Goal: Task Accomplishment & Management: Use online tool/utility

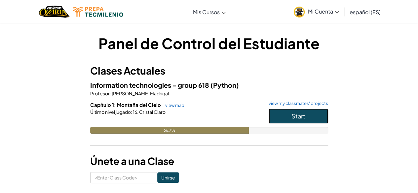
click at [286, 118] on button "Start" at bounding box center [299, 116] width 60 height 15
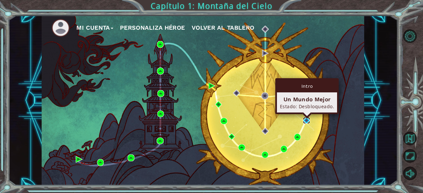
click at [305, 119] on img at bounding box center [306, 120] width 7 height 7
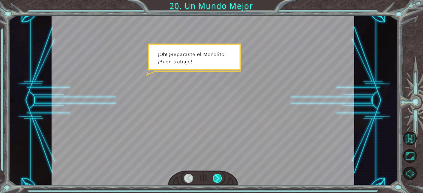
click at [218, 176] on div at bounding box center [217, 178] width 9 height 9
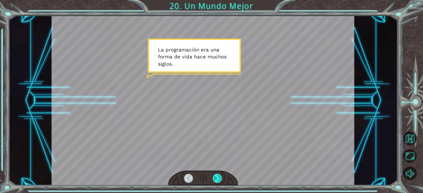
click at [218, 176] on div at bounding box center [217, 178] width 9 height 9
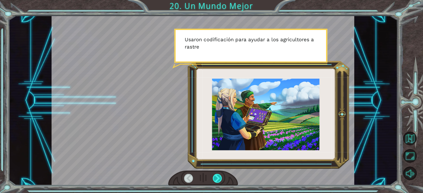
click at [218, 176] on div at bounding box center [217, 178] width 9 height 9
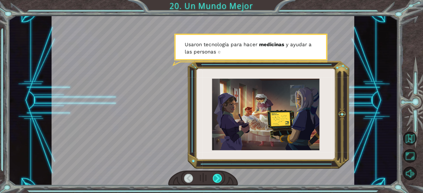
click at [218, 176] on div at bounding box center [217, 178] width 9 height 9
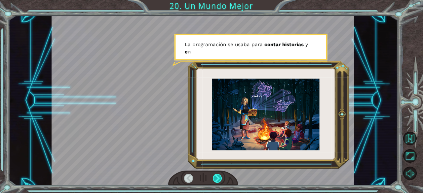
click at [218, 176] on div at bounding box center [217, 178] width 9 height 9
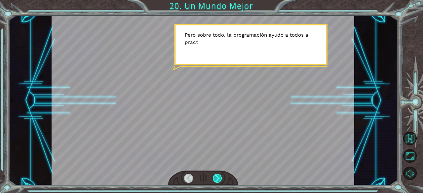
click at [218, 176] on div at bounding box center [217, 178] width 9 height 9
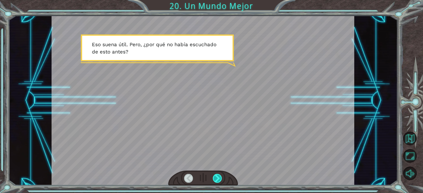
click at [218, 176] on div at bounding box center [217, 178] width 9 height 9
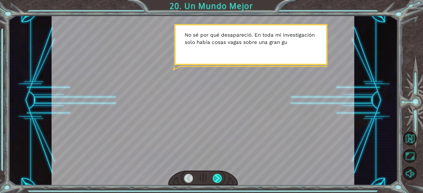
click at [218, 176] on div at bounding box center [217, 178] width 9 height 9
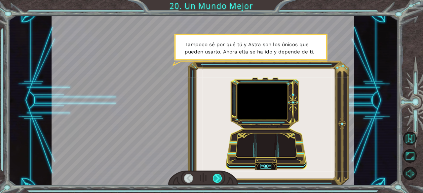
click at [218, 176] on div at bounding box center [217, 178] width 9 height 9
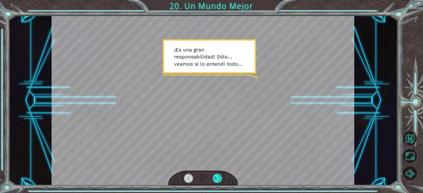
click at [218, 176] on div at bounding box center [217, 178] width 9 height 9
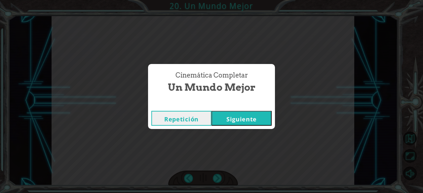
click at [253, 120] on button "Siguiente" at bounding box center [242, 118] width 60 height 15
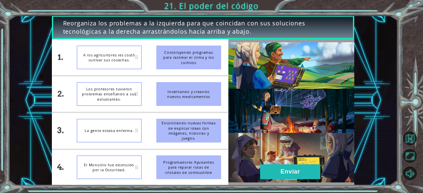
drag, startPoint x: 203, startPoint y: 103, endPoint x: 200, endPoint y: 124, distance: 21.7
click at [200, 124] on ul "Construyendo programas para rastrear el clima y los cultivos Inventando y crean…" at bounding box center [189, 112] width 80 height 146
drag, startPoint x: 199, startPoint y: 94, endPoint x: 202, endPoint y: 117, distance: 23.3
click at [202, 117] on ul "Construyendo programas para rastrear el clima y los cultivos Inventando y crean…" at bounding box center [189, 112] width 80 height 146
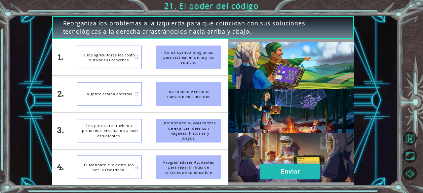
click at [278, 180] on button "Enviar" at bounding box center [290, 172] width 60 height 15
click at [283, 176] on button "Enviar" at bounding box center [290, 172] width 60 height 15
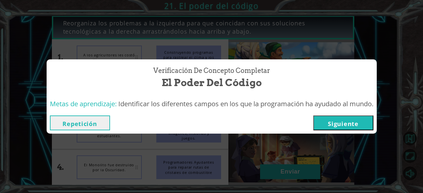
click at [351, 129] on button "Siguiente" at bounding box center [343, 123] width 60 height 15
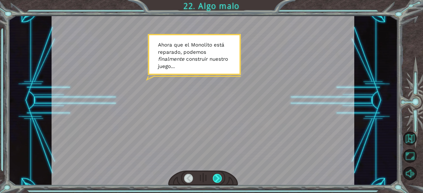
click at [221, 180] on div at bounding box center [217, 178] width 9 height 9
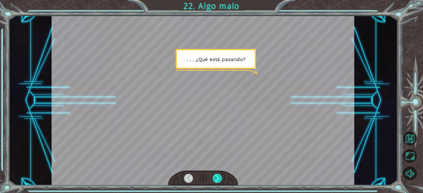
click at [221, 180] on div at bounding box center [217, 178] width 9 height 9
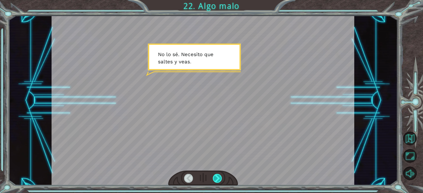
click at [221, 180] on div at bounding box center [217, 178] width 9 height 9
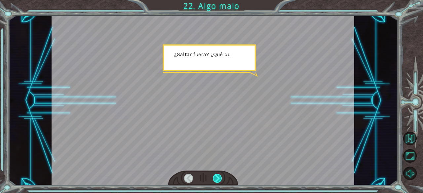
click at [221, 180] on div at bounding box center [217, 178] width 9 height 9
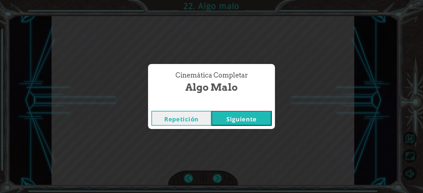
click at [253, 115] on button "Siguiente" at bounding box center [242, 118] width 60 height 15
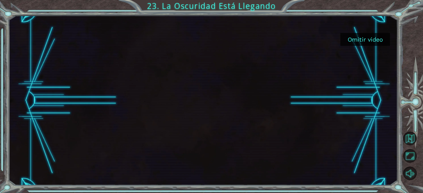
click at [384, 38] on button "Omitir video" at bounding box center [366, 39] width 50 height 13
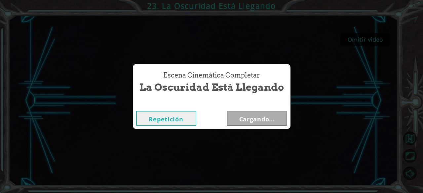
click at [372, 0] on div "Omitir video 23. La Oscuridad Está Llegando Escena Cinemática Completar La Oscu…" at bounding box center [211, 0] width 423 height 0
click at [260, 111] on button "Siguiente" at bounding box center [257, 118] width 60 height 15
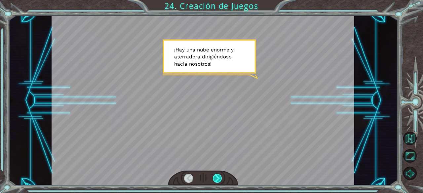
click at [218, 182] on div at bounding box center [217, 178] width 9 height 9
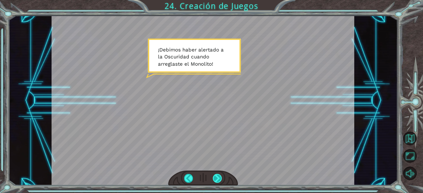
click at [216, 179] on div at bounding box center [217, 178] width 9 height 9
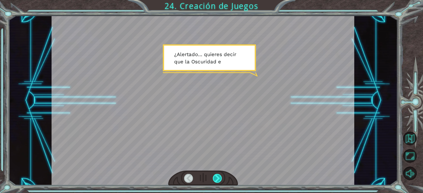
click at [216, 179] on div at bounding box center [217, 178] width 9 height 9
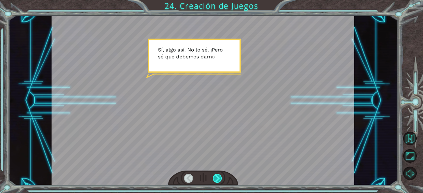
click at [216, 179] on div at bounding box center [217, 178] width 9 height 9
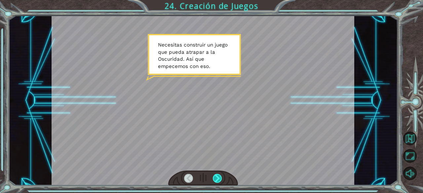
click at [216, 179] on div at bounding box center [217, 178] width 9 height 9
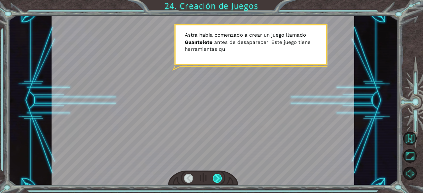
click at [216, 179] on div at bounding box center [217, 178] width 9 height 9
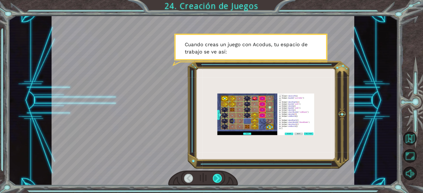
click at [216, 179] on div at bounding box center [217, 178] width 9 height 9
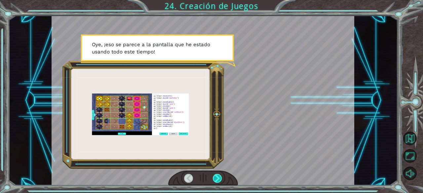
click at [216, 179] on div at bounding box center [217, 178] width 9 height 9
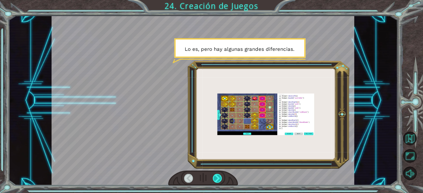
click at [216, 179] on div at bounding box center [217, 178] width 9 height 9
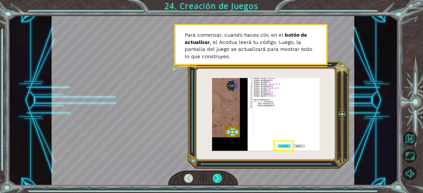
click at [216, 179] on div at bounding box center [217, 178] width 9 height 9
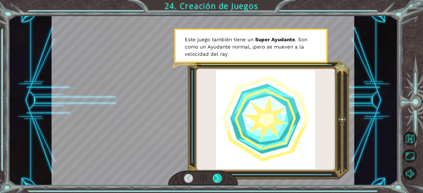
click at [216, 179] on div at bounding box center [217, 178] width 9 height 9
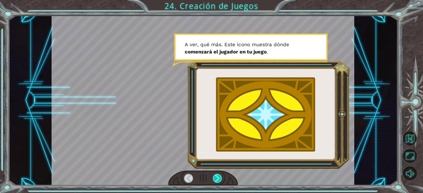
click at [216, 179] on div at bounding box center [217, 178] width 9 height 9
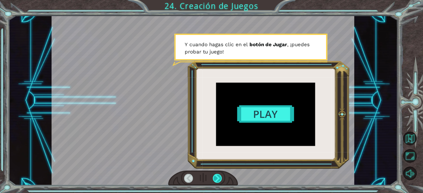
click at [216, 179] on div at bounding box center [217, 178] width 9 height 9
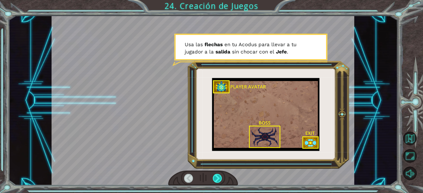
click at [216, 179] on div at bounding box center [217, 178] width 9 height 9
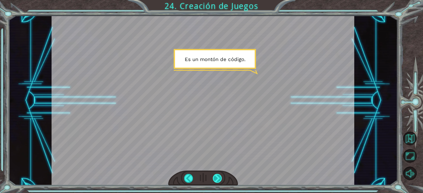
click at [216, 179] on div at bounding box center [217, 178] width 9 height 9
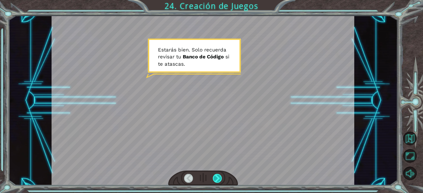
click at [216, 179] on div at bounding box center [217, 178] width 9 height 9
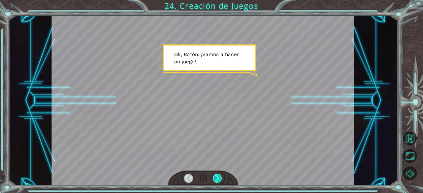
click at [216, 179] on div at bounding box center [217, 178] width 9 height 9
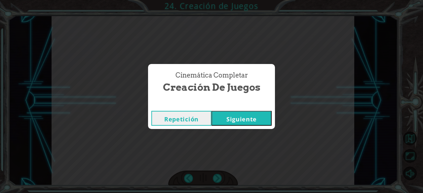
click at [248, 122] on button "Siguiente" at bounding box center [242, 118] width 60 height 15
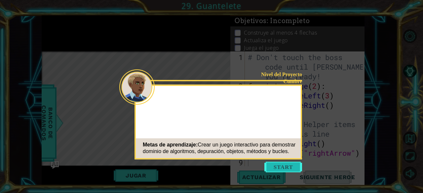
click at [293, 170] on button "Start" at bounding box center [283, 167] width 38 height 11
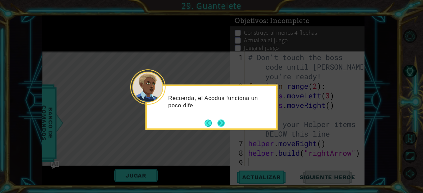
click at [220, 121] on button "Next" at bounding box center [221, 123] width 7 height 7
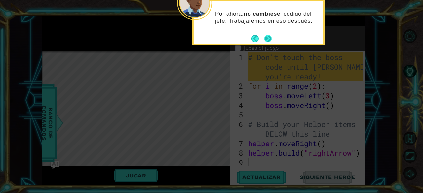
click at [269, 37] on button "Next" at bounding box center [267, 38] width 7 height 7
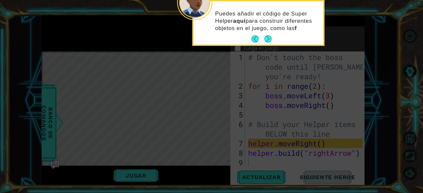
click at [269, 37] on button "Next" at bounding box center [267, 38] width 7 height 7
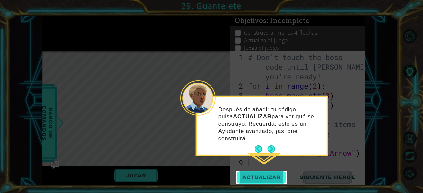
click at [281, 176] on span "Actualizar" at bounding box center [262, 177] width 52 height 7
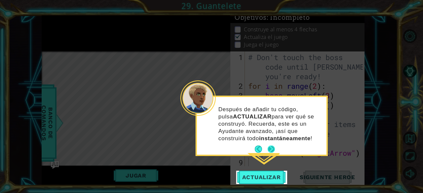
click at [272, 146] on button "Next" at bounding box center [271, 149] width 7 height 7
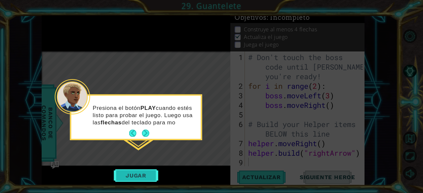
click at [134, 177] on button "Jugar" at bounding box center [136, 176] width 45 height 13
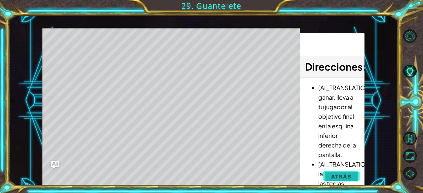
click at [328, 172] on button "Atrás" at bounding box center [341, 176] width 37 height 13
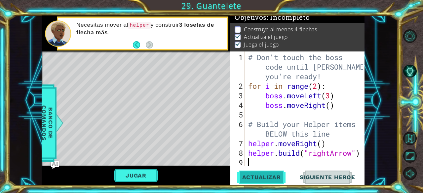
click at [276, 176] on span "Actualizar" at bounding box center [262, 177] width 52 height 7
click at [154, 173] on button "Jugar" at bounding box center [136, 176] width 45 height 13
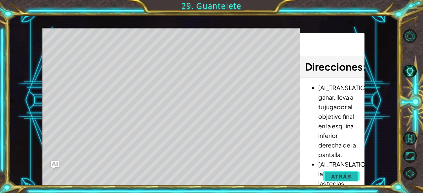
click at [346, 179] on span "Atrás" at bounding box center [341, 177] width 20 height 7
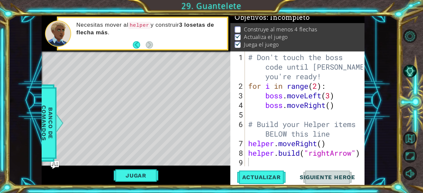
click at [264, 167] on div "1 2 3 4 5 6 7 8 9 # Don't touch the boss code until [PERSON_NAME] says you're r…" at bounding box center [297, 119] width 134 height 134
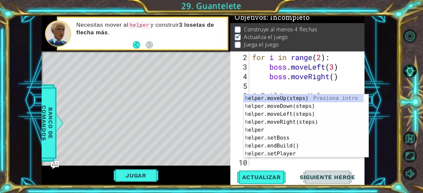
scroll to position [29, 0]
type textarea "he"
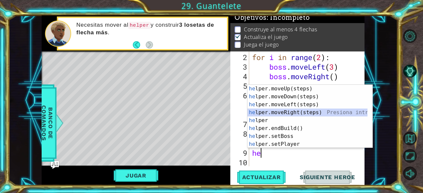
click at [309, 112] on div "he lper.moveUp(steps) Presiona intro he lper.moveDown(steps) Presiona intro he …" at bounding box center [308, 124] width 120 height 79
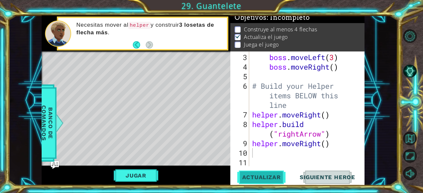
click at [273, 176] on span "Actualizar" at bounding box center [262, 177] width 52 height 7
click at [277, 153] on div "boss . moveLeft ( 3 ) boss . moveRight ( ) # Build your Helper items BELOW this…" at bounding box center [306, 120] width 111 height 134
click at [302, 157] on div "boss . moveLeft ( 3 ) boss . moveRight ( ) # Build your Helper items BELOW this…" at bounding box center [306, 120] width 111 height 134
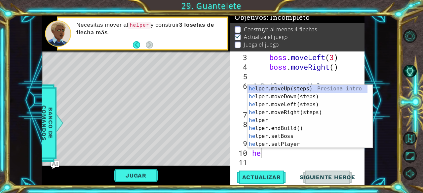
type textarea "hel"
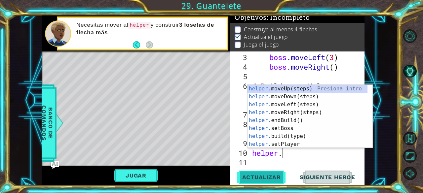
scroll to position [0, 1]
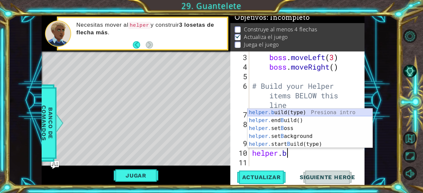
click at [310, 111] on div "helper.b uild(type) Presiona intro helper. end B uild() Presiona intro helper. …" at bounding box center [310, 137] width 125 height 56
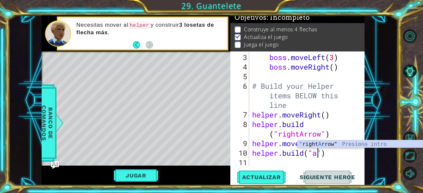
scroll to position [0, 3]
click at [321, 141] on div "" right A rrow" Presiona intro" at bounding box center [360, 153] width 125 height 24
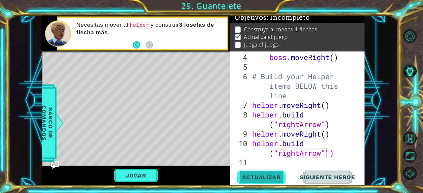
click at [259, 181] on span "Actualizar" at bounding box center [262, 177] width 52 height 7
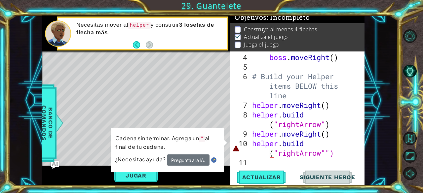
click at [255, 153] on div "boss . moveRight ( ) # Build your Helper items BELOW this line helper . moveRig…" at bounding box center [306, 120] width 111 height 134
click at [135, 175] on button "Jugar" at bounding box center [136, 176] width 45 height 13
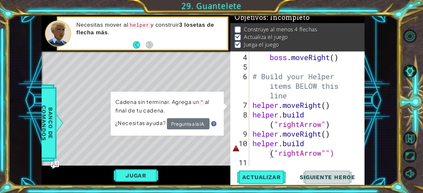
scroll to position [6, 0]
click at [333, 150] on div "boss . moveRight ( ) # Build your Helper items BELOW this line helper . moveRig…" at bounding box center [306, 120] width 110 height 134
type textarea "[DOMAIN_NAME]("rightArrow")"
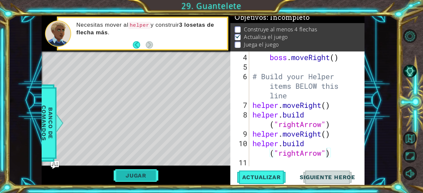
click at [122, 179] on button "Jugar" at bounding box center [136, 176] width 45 height 13
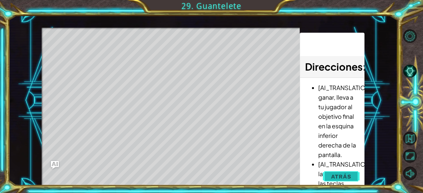
click at [351, 176] on button "Atrás" at bounding box center [341, 176] width 37 height 13
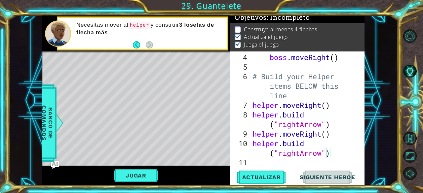
click at [305, 168] on div "[DOMAIN_NAME]("rightArrow") 4 5 6 7 8 9 10 11 boss . moveRight ( ) # Build your…" at bounding box center [297, 119] width 134 height 134
click at [344, 156] on div "boss . moveRight ( ) # Build your Helper items BELOW this line helper . moveRig…" at bounding box center [306, 120] width 110 height 134
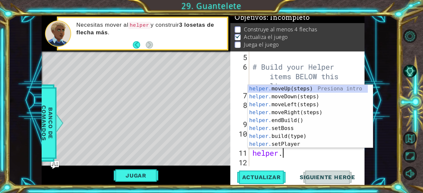
scroll to position [0, 1]
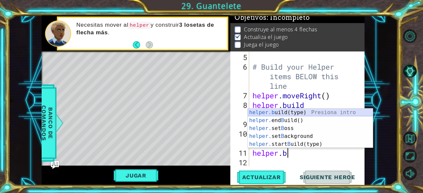
click at [297, 112] on div "helper.b uild(type) Presiona intro helper. end B uild() Presiona intro helper. …" at bounding box center [310, 137] width 125 height 56
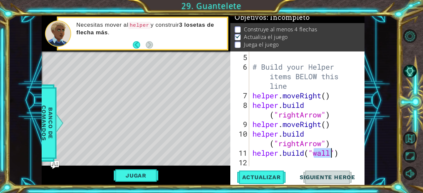
scroll to position [0, 3]
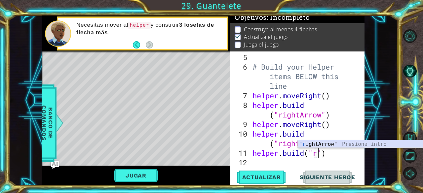
click at [331, 142] on div ""r ightArrow" Presiona intro" at bounding box center [360, 153] width 125 height 24
type textarea "[DOMAIN_NAME]("rightArrow")"
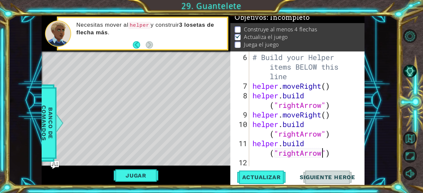
scroll to position [67, 0]
click at [272, 162] on div "# Build your Helper items BELOW this line helper . moveRight ( ) helper . build…" at bounding box center [306, 129] width 110 height 153
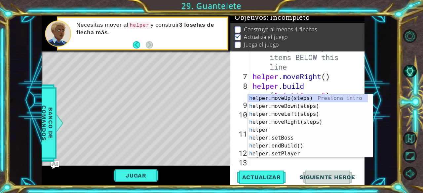
scroll to position [77, 0]
type textarea "he"
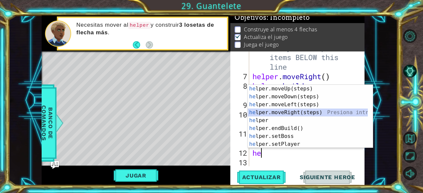
click at [300, 112] on div "he lper.moveUp(steps) Presiona intro he lper.moveDown(steps) Presiona intro he …" at bounding box center [308, 124] width 120 height 79
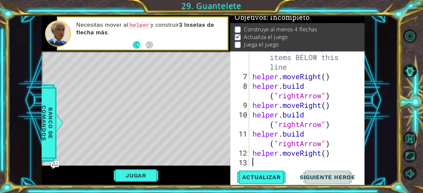
scroll to position [86, 0]
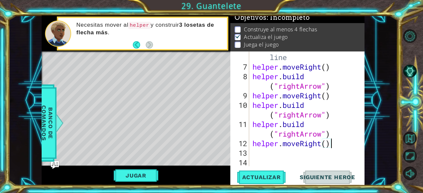
drag, startPoint x: 331, startPoint y: 147, endPoint x: 324, endPoint y: 145, distance: 7.5
click at [324, 145] on div "# Build your Helper items BELOW this line helper . moveRight ( ) helper . build…" at bounding box center [306, 109] width 110 height 153
click at [329, 146] on div "# Build your Helper items BELOW this line helper . moveRight ( ) helper . build…" at bounding box center [306, 109] width 110 height 153
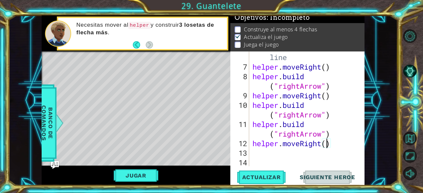
scroll to position [0, 3]
type textarea "helper.moveRight(2)"
click at [153, 176] on button "Jugar" at bounding box center [136, 176] width 45 height 13
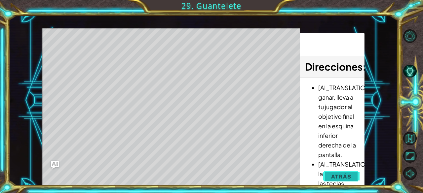
click at [340, 172] on button "Atrás" at bounding box center [341, 176] width 37 height 13
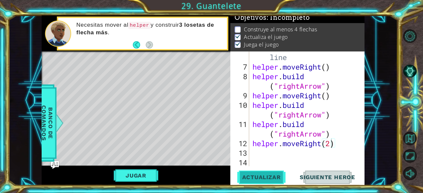
click at [267, 178] on span "Actualizar" at bounding box center [262, 177] width 52 height 7
click at [259, 183] on button "Actualizar" at bounding box center [262, 178] width 52 height 14
click at [136, 178] on button "Jugar" at bounding box center [136, 176] width 45 height 13
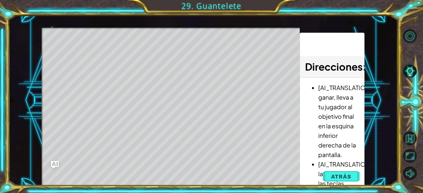
click at [346, 188] on div "1 ההההההההההההההההההההההההההההההההההההההההההההההההההההההההההההההההההההההההההההה…" at bounding box center [211, 96] width 423 height 193
click at [347, 179] on span "Atrás" at bounding box center [341, 177] width 20 height 7
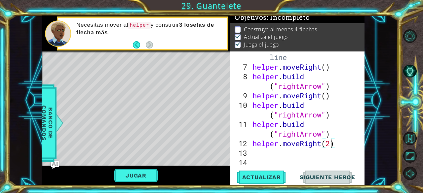
scroll to position [0, 0]
click at [303, 162] on div "# Build your Helper items BELOW this line helper . moveRight ( ) helper . build…" at bounding box center [306, 109] width 110 height 153
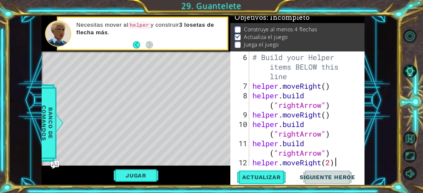
scroll to position [77, 0]
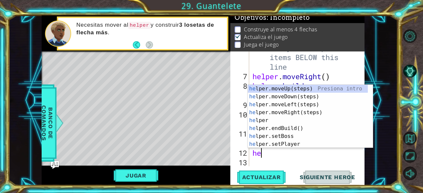
type textarea "h"
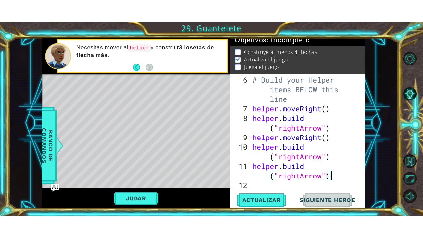
scroll to position [67, 0]
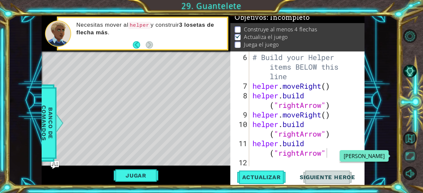
click at [414, 151] on button "Maximizar Navegador" at bounding box center [410, 156] width 14 height 14
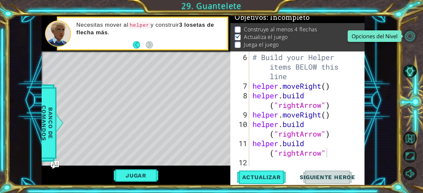
click at [413, 33] on button "Opciones del Nivel" at bounding box center [410, 36] width 14 height 14
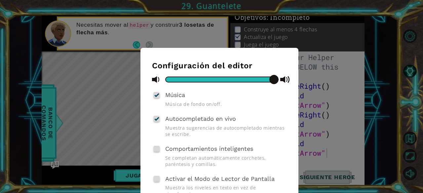
click at [346, 84] on div "Configuración del editor Música Música de fondo on/off. Autocompletado en vivo …" at bounding box center [211, 96] width 423 height 193
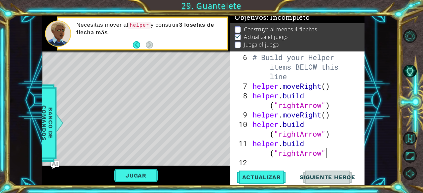
scroll to position [58, 0]
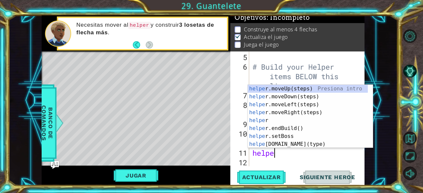
type textarea "h"
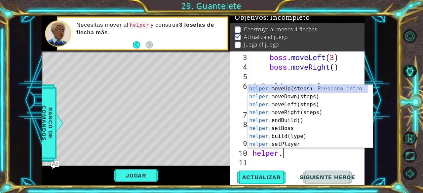
type textarea "h"
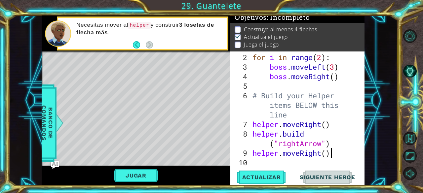
type textarea "helper.moveRight("
click at [410, 69] on button "Pista AI" at bounding box center [410, 71] width 14 height 14
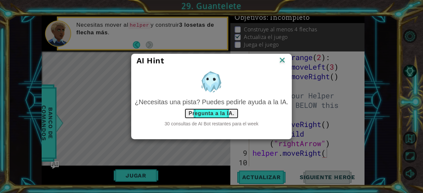
click at [214, 118] on button "Pregunta a la IA." at bounding box center [211, 113] width 54 height 11
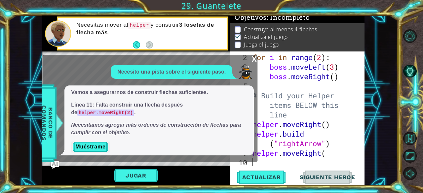
click at [284, 166] on div "for i in range ( 2 ) : boss . moveLeft ( 3 ) boss . moveRight ( ) # Build your …" at bounding box center [306, 120] width 110 height 134
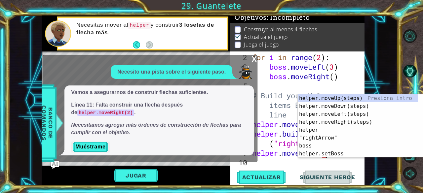
type textarea "helper.moveRight()"
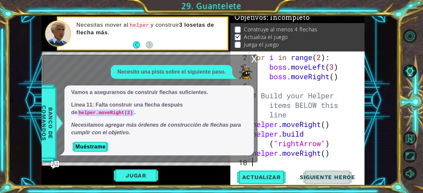
click at [283, 163] on div "for i in range ( 2 ) : boss . moveLeft ( 3 ) boss . moveRight ( ) # Build your …" at bounding box center [306, 120] width 111 height 134
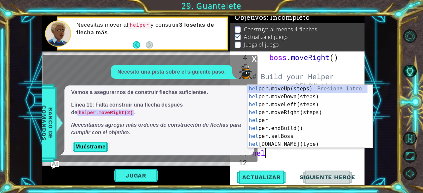
scroll to position [0, 0]
type textarea "help"
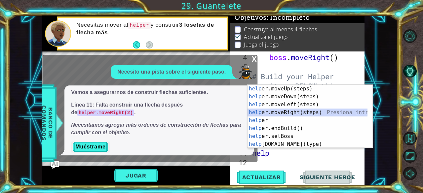
click at [305, 109] on div "help er.moveUp(steps) Presiona intro help er.moveDown(steps) Presiona intro hel…" at bounding box center [308, 124] width 120 height 79
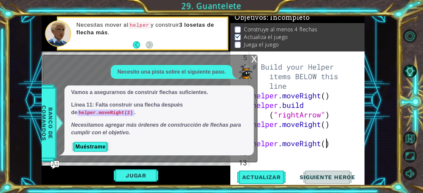
click at [327, 146] on div "# Build your Helper items BELOW this line helper . moveRight ( ) helper . build…" at bounding box center [306, 120] width 111 height 134
type textarea "helper.moveRight(2)"
click at [100, 143] on button "Muéstrame" at bounding box center [90, 147] width 39 height 11
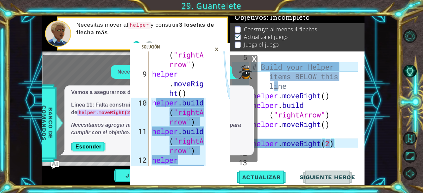
scroll to position [0, 0]
click at [311, 136] on div "# Build your Helper items BELOW this line helper . moveRight ( ) helper . build…" at bounding box center [306, 120] width 111 height 134
click at [256, 62] on div "x" at bounding box center [254, 58] width 6 height 7
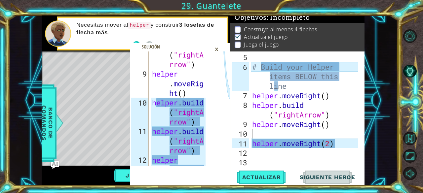
click at [308, 135] on div "# Build your Helper items BELOW this line helper . moveRight ( ) helper . build…" at bounding box center [306, 120] width 111 height 134
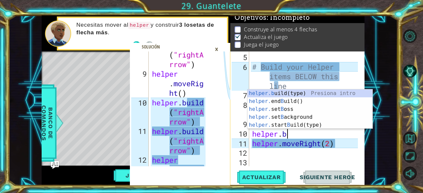
scroll to position [0, 1]
click at [296, 91] on div "helper.b uild(type) Presiona intro helper. end B uild() Presiona intro helper. …" at bounding box center [310, 118] width 125 height 56
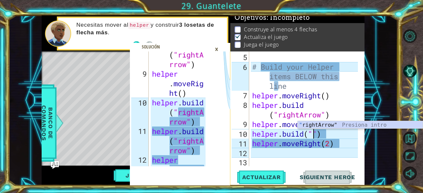
scroll to position [0, 3]
click at [325, 124] on div ""ri ghtArrow" Presiona intro" at bounding box center [360, 133] width 125 height 24
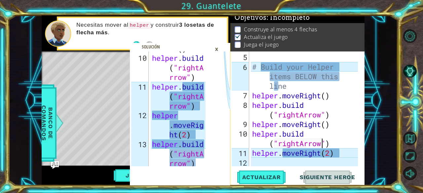
scroll to position [344, 0]
click at [324, 155] on div "# Build your Helper items BELOW this line helper . moveRight ( ) helper . build…" at bounding box center [306, 120] width 111 height 134
click at [342, 153] on div "# Build your Helper items BELOW this line helper . moveRight ( ) helper . build…" at bounding box center [306, 120] width 111 height 134
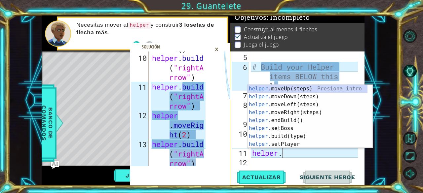
scroll to position [0, 1]
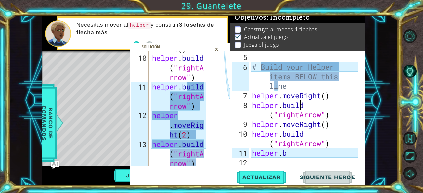
click at [338, 108] on div "# Build your Helper items BELOW this line helper . moveRight ( ) helper . build…" at bounding box center [306, 120] width 111 height 134
type textarea "[DOMAIN_NAME]("rightArrow")"
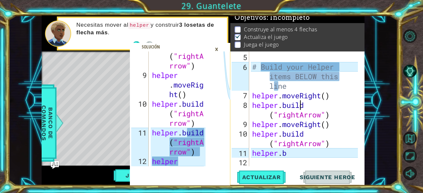
scroll to position [318, 0]
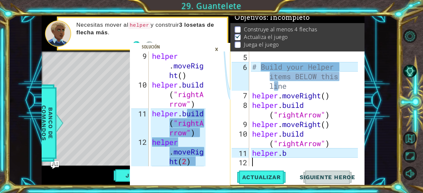
click at [325, 158] on div "# Build your Helper items BELOW this line helper . moveRight ( ) helper . build…" at bounding box center [306, 120] width 111 height 134
click at [318, 156] on div "# Build your Helper items BELOW this line helper . moveRight ( ) helper . build…" at bounding box center [306, 120] width 111 height 134
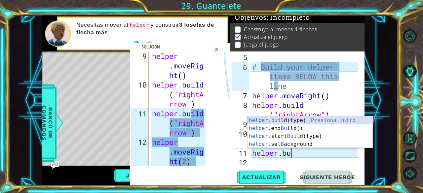
click at [305, 117] on div "helper.bu ild(type) Presiona intro helper. end Bu ild() Presiona intro helper. …" at bounding box center [310, 141] width 125 height 48
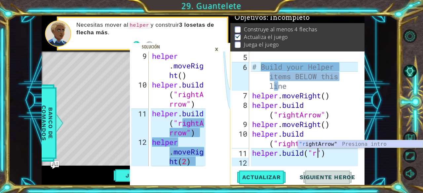
scroll to position [0, 3]
click at [339, 143] on div ""ri ghtArrow" Presiona intro" at bounding box center [360, 153] width 125 height 24
type textarea "[DOMAIN_NAME]("rightArrow")"
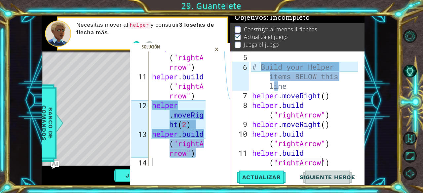
scroll to position [77, 0]
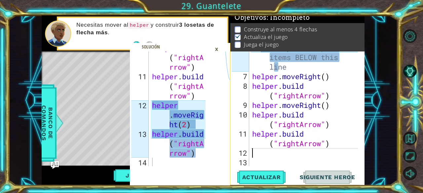
click at [313, 155] on div "# Build your Helper items BELOW this line helper . moveRight ( ) helper . build…" at bounding box center [306, 119] width 111 height 153
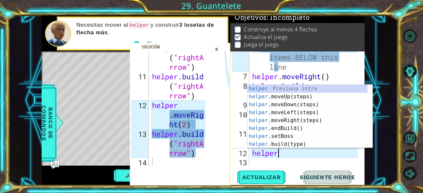
scroll to position [0, 1]
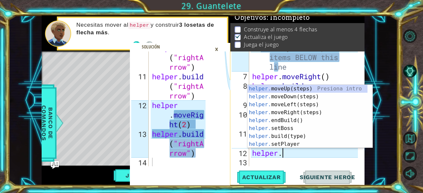
type textarea "helper.m"
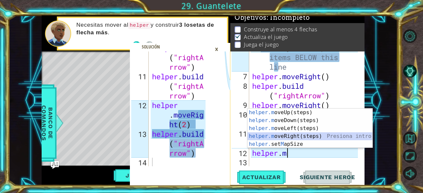
click at [294, 135] on div "helper.m oveUp(steps) Presiona intro helper.m oveDown(steps) Presiona intro hel…" at bounding box center [310, 137] width 125 height 56
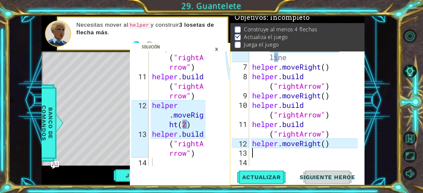
scroll to position [86, 0]
click at [326, 145] on div "# Build your Helper items BELOW this line helper . moveRight ( ) helper . build…" at bounding box center [306, 109] width 111 height 153
type textarea "helper.moveRight(2)"
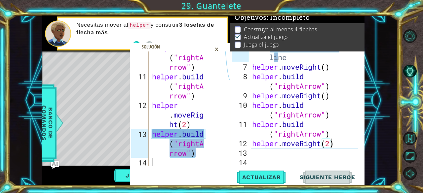
scroll to position [0, 3]
click at [302, 157] on div "# Build your Helper items BELOW this line helper . moveRight ( ) helper . build…" at bounding box center [306, 109] width 111 height 153
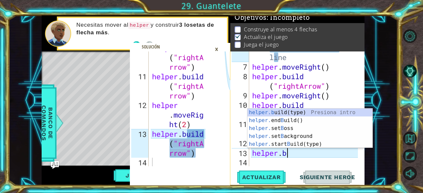
scroll to position [0, 1]
click at [287, 112] on div "helper.b uild(type) Presiona intro helper. end B uild() Presiona intro helper. …" at bounding box center [310, 137] width 125 height 56
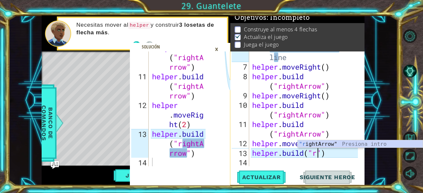
scroll to position [0, 3]
click at [326, 143] on div ""ri ghtArrow" Presiona intro" at bounding box center [360, 153] width 125 height 24
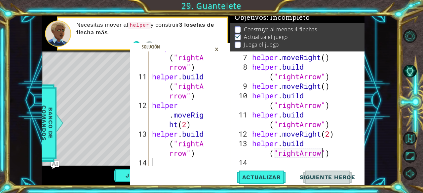
type textarea "[DOMAIN_NAME]("rightArrow")"
click at [218, 48] on div "×" at bounding box center [217, 49] width 10 height 11
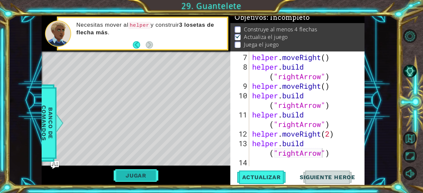
click at [141, 173] on button "Jugar" at bounding box center [136, 176] width 45 height 13
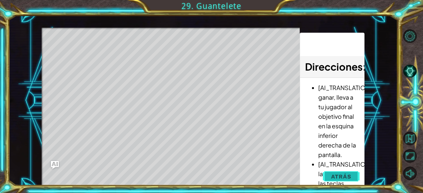
click at [336, 175] on span "Atrás" at bounding box center [341, 177] width 20 height 7
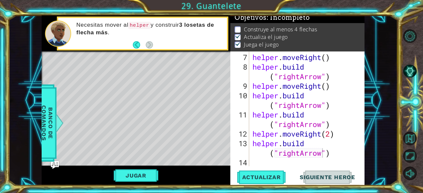
scroll to position [6, 0]
click at [336, 175] on span "Siguiente Heroe" at bounding box center [327, 177] width 69 height 7
click at [326, 181] on span "Siguiente Heroe" at bounding box center [327, 177] width 69 height 7
drag, startPoint x: 329, startPoint y: 173, endPoint x: 335, endPoint y: 158, distance: 16.3
click at [335, 158] on div "[DOMAIN_NAME]("rightArrow") 7 8 9 10 11 12 13 14 helper . moveRight ( ) helper …" at bounding box center [297, 119] width 134 height 134
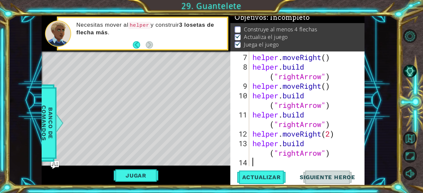
click at [335, 158] on div "helper . moveRight ( ) helper . build ( "rightArrow" ) helper . moveRight ( ) h…" at bounding box center [306, 120] width 110 height 134
click at [331, 177] on span "Siguiente Heroe" at bounding box center [327, 177] width 69 height 7
click at [266, 178] on span "Actualizar" at bounding box center [262, 177] width 52 height 7
click at [412, 73] on button "Pista AI" at bounding box center [410, 71] width 14 height 14
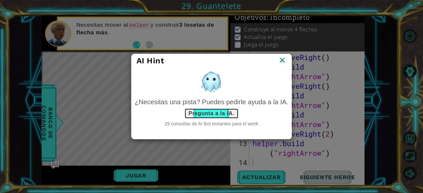
click at [219, 114] on button "Pregunta a la IA." at bounding box center [211, 113] width 54 height 11
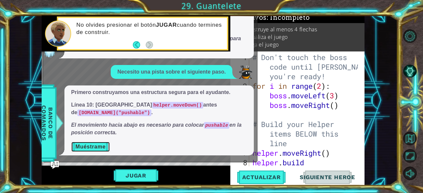
click at [95, 149] on button "Muéstrame" at bounding box center [90, 147] width 39 height 11
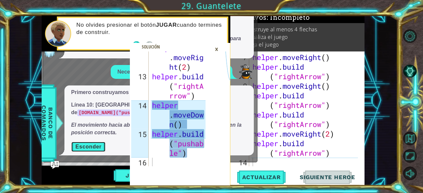
scroll to position [96, 0]
click at [296, 163] on div "helper . moveRight ( ) helper . build ( "rightArrow" ) helper . moveRight ( ) h…" at bounding box center [306, 120] width 110 height 134
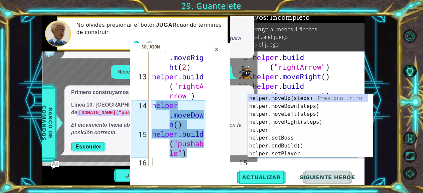
scroll to position [105, 0]
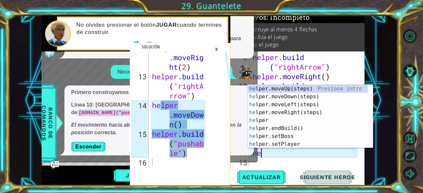
type textarea "hel"
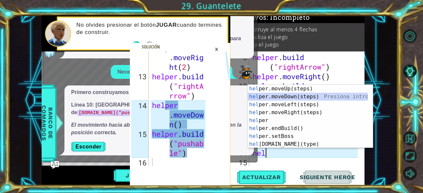
click at [307, 97] on div "hel per.moveUp(steps) Presiona intro hel per.moveDown(steps) Presiona intro hel…" at bounding box center [308, 124] width 120 height 79
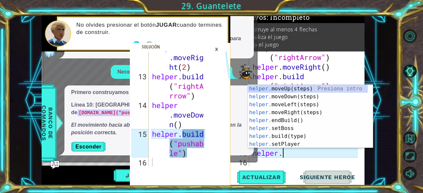
scroll to position [0, 1]
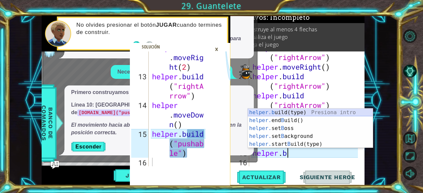
click at [305, 110] on div "helper.b uild(type) Presiona intro helper. end B uild() Presiona intro helper. …" at bounding box center [310, 137] width 125 height 56
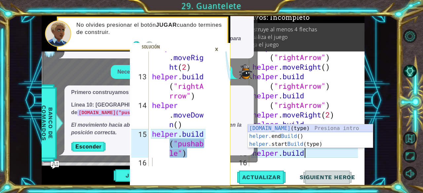
click at [326, 125] on div "[DOMAIN_NAME] (type) Presiona intro helper. end Build () Presiona intro helper.…" at bounding box center [310, 145] width 125 height 40
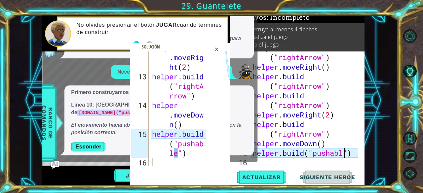
scroll to position [0, 4]
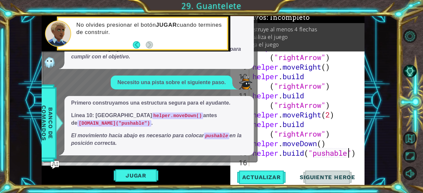
type textarea "[DOMAIN_NAME]("pushable")"
click at [179, 165] on div "Level Map" at bounding box center [194, 149] width 305 height 195
click at [271, 179] on span "Actualizar" at bounding box center [262, 177] width 52 height 7
click at [411, 66] on button "Pista AI" at bounding box center [410, 71] width 14 height 14
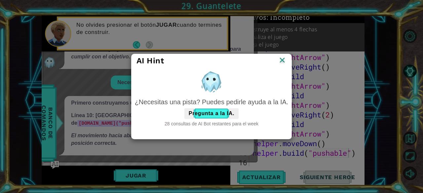
click at [286, 57] on img at bounding box center [282, 61] width 9 height 10
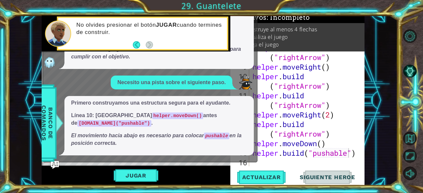
click at [243, 54] on p "Necesitamos agregar más órdenes de construcción de flechas para cumplir con el …" at bounding box center [159, 53] width 176 height 15
click at [219, 90] on div "Necesito una pista sobre el siguiente paso." at bounding box center [172, 83] width 122 height 14
drag, startPoint x: 135, startPoint y: 153, endPoint x: 224, endPoint y: 72, distance: 121.0
click at [224, 72] on div "Necesito una pista sobre el siguiente paso. Vamos a asegurarnos de construir fl…" at bounding box center [148, 72] width 211 height 167
click at [137, 48] on button "Back" at bounding box center [139, 44] width 13 height 7
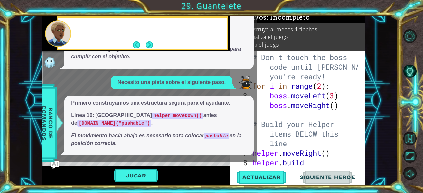
click at [137, 48] on div at bounding box center [136, 34] width 189 height 36
click at [137, 48] on button "Back" at bounding box center [139, 44] width 13 height 7
click at [137, 48] on div at bounding box center [136, 34] width 189 height 36
drag, startPoint x: 148, startPoint y: 52, endPoint x: 317, endPoint y: 111, distance: 179.4
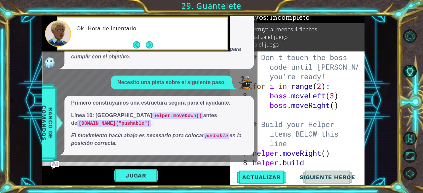
click at [317, 111] on div "12 13 14 15 16 helper . moveRig ht ( 2 ) helper . build ( "rightA rrow" ) helpe…" at bounding box center [203, 101] width 323 height 170
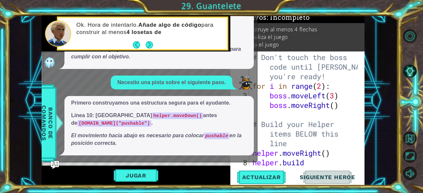
scroll to position [115, 0]
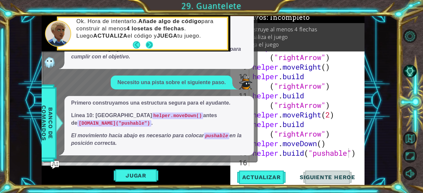
click at [151, 44] on button "Next" at bounding box center [149, 44] width 7 height 7
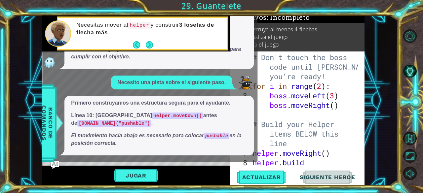
click at [151, 44] on div "Necesitas mover al helper y construir 3 losetas de flecha más ." at bounding box center [136, 34] width 189 height 36
click at [151, 44] on button "Next" at bounding box center [149, 44] width 7 height 7
click at [140, 173] on button "Jugar" at bounding box center [136, 176] width 45 height 13
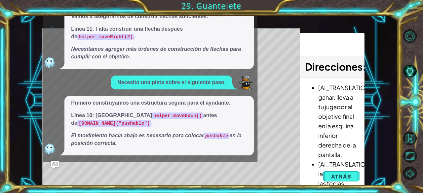
click at [64, 103] on div "Necesito una pista sobre el siguiente paso. Vamos a asegurarnos de construir fl…" at bounding box center [148, 72] width 211 height 167
click at [65, 102] on div "Necesito una pista sobre el siguiente paso. Vamos a asegurarnos de construir fl…" at bounding box center [148, 72] width 211 height 167
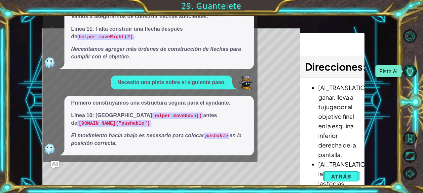
click at [411, 72] on button "Pista AI" at bounding box center [410, 71] width 14 height 14
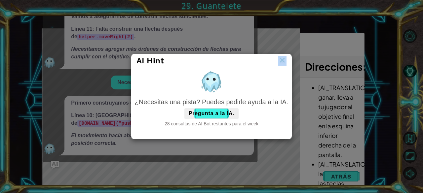
drag, startPoint x: 288, startPoint y: 55, endPoint x: 289, endPoint y: 60, distance: 4.7
click at [289, 60] on div "AI Hint" at bounding box center [212, 61] width 160 height 14
click at [285, 61] on img at bounding box center [282, 61] width 9 height 10
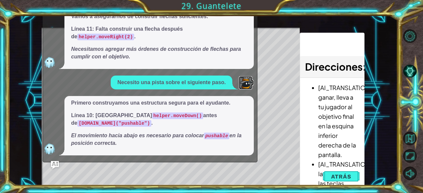
click at [248, 90] on img at bounding box center [245, 82] width 13 height 13
click at [345, 175] on span "Atrás" at bounding box center [341, 177] width 20 height 7
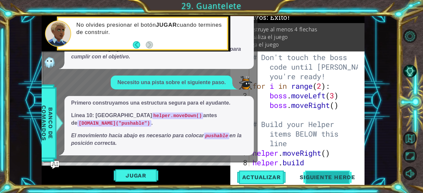
click at [329, 180] on span "Siguiente Heroe" at bounding box center [327, 178] width 69 height 7
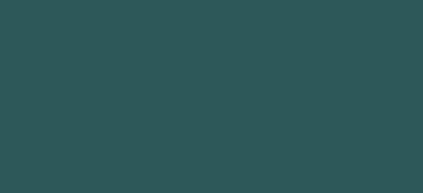
click at [329, 180] on body "1 2 3 4 5 6 7 8 9 " rightArrow" Presiona intro הההההההההההההההההההההההההההההההה…" at bounding box center [211, 96] width 423 height 193
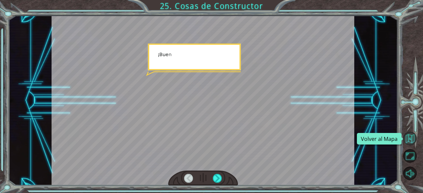
click at [413, 140] on button "Volver al Mapa" at bounding box center [410, 139] width 14 height 14
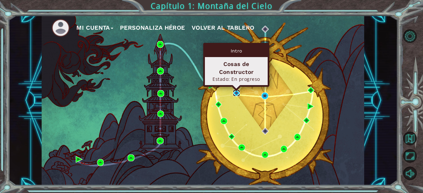
click at [237, 92] on img at bounding box center [236, 93] width 7 height 7
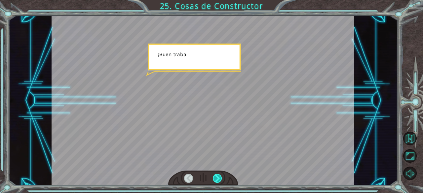
click at [216, 176] on div at bounding box center [217, 178] width 9 height 9
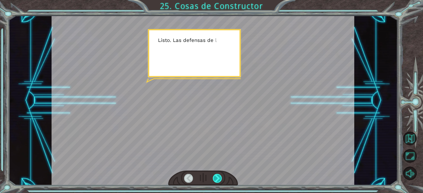
click at [216, 176] on div at bounding box center [217, 178] width 9 height 9
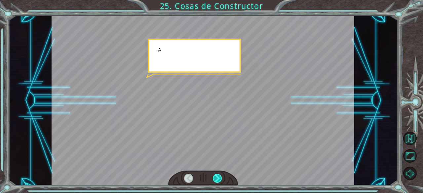
click at [216, 176] on div at bounding box center [217, 178] width 9 height 9
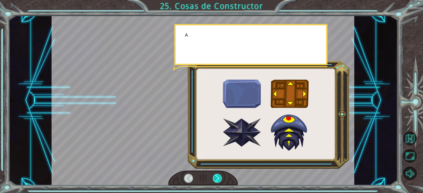
click at [216, 176] on div at bounding box center [217, 178] width 9 height 9
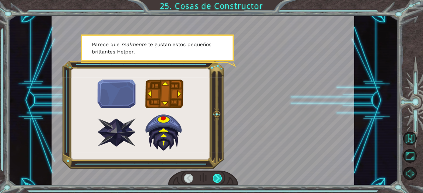
click at [216, 176] on div at bounding box center [217, 178] width 9 height 9
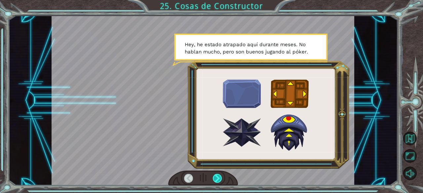
click at [216, 176] on div at bounding box center [217, 178] width 9 height 9
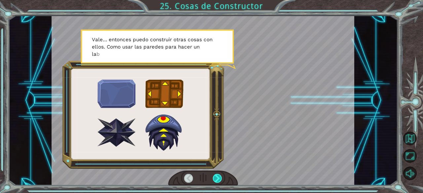
click at [216, 176] on div at bounding box center [217, 178] width 9 height 9
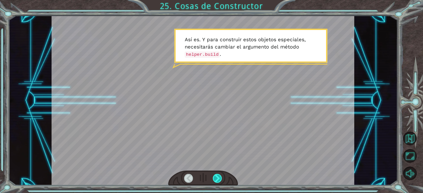
click at [216, 176] on div at bounding box center [217, 178] width 9 height 9
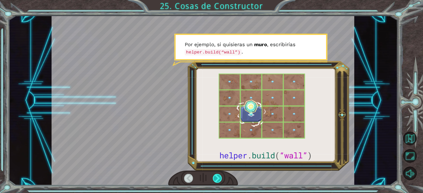
click at [216, 176] on div at bounding box center [217, 178] width 9 height 9
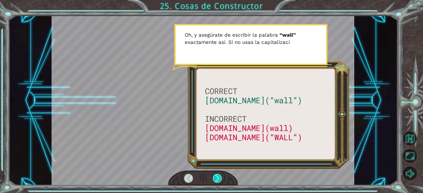
click at [216, 176] on div at bounding box center [217, 178] width 9 height 9
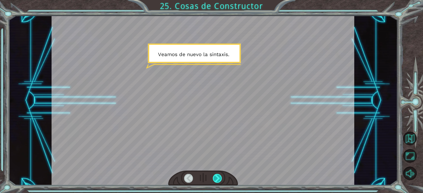
click at [216, 176] on div at bounding box center [217, 178] width 9 height 9
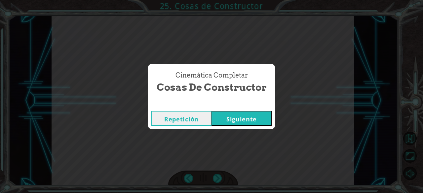
drag, startPoint x: 244, startPoint y: 129, endPoint x: 265, endPoint y: 110, distance: 27.9
click at [265, 110] on div "Repetición [GEOGRAPHIC_DATA]" at bounding box center [211, 118] width 127 height 21
click at [262, 122] on button "Siguiente" at bounding box center [242, 118] width 60 height 15
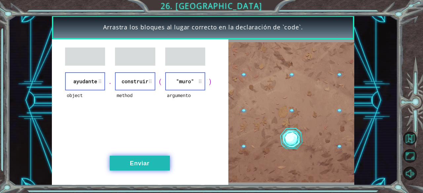
click at [137, 161] on button "Enviar" at bounding box center [140, 163] width 60 height 15
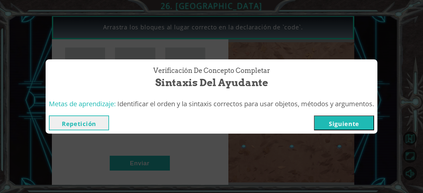
click at [352, 123] on button "Siguiente" at bounding box center [344, 123] width 60 height 15
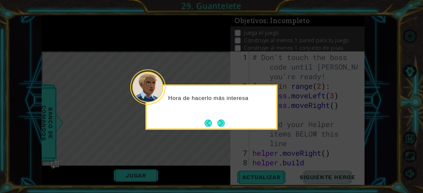
drag, startPoint x: 164, startPoint y: 98, endPoint x: 227, endPoint y: 132, distance: 71.6
click at [227, 132] on body "1 ההההההההההההההההההההההההההההההההההההההההההההההההההההההההההההההההההההההההההההה…" at bounding box center [211, 96] width 423 height 193
click at [227, 132] on icon at bounding box center [211, 96] width 423 height 193
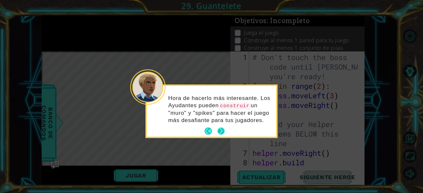
click at [220, 130] on button "Next" at bounding box center [221, 131] width 7 height 7
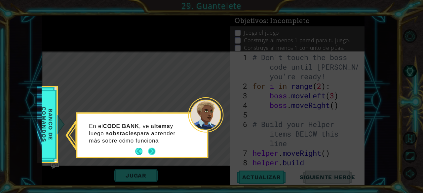
click at [153, 148] on footer at bounding box center [145, 152] width 20 height 10
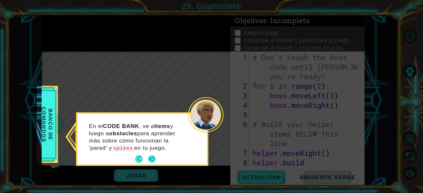
click at [150, 156] on button "Next" at bounding box center [151, 159] width 7 height 7
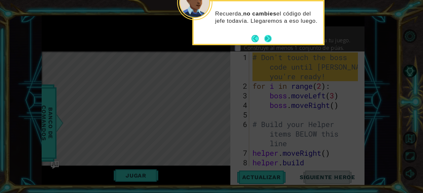
click at [269, 37] on button "Next" at bounding box center [267, 38] width 7 height 7
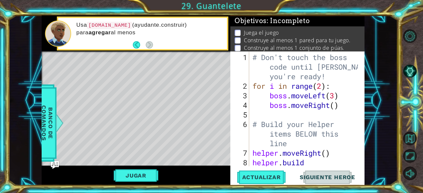
click at [154, 32] on p "Usa [DOMAIN_NAME] ([DOMAIN_NAME]) para agregar al menos" at bounding box center [149, 28] width 146 height 15
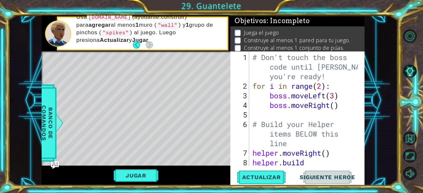
scroll to position [115, 0]
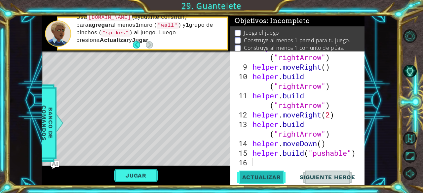
click at [268, 175] on span "Actualizar" at bounding box center [262, 177] width 52 height 7
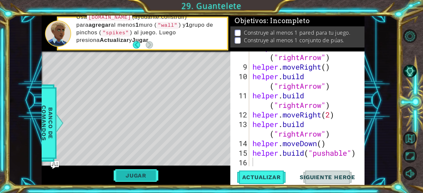
click at [151, 176] on button "Jugar" at bounding box center [136, 176] width 45 height 13
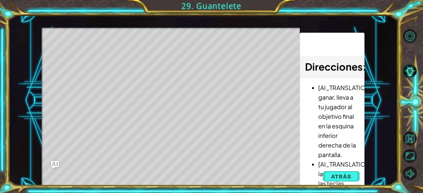
drag, startPoint x: 347, startPoint y: 123, endPoint x: 348, endPoint y: 52, distance: 71.7
click at [348, 52] on div "Direcciones : [AI_TRANSLATION]Para ganar, lleva a tu jugador al objetivo final …" at bounding box center [332, 110] width 64 height 154
click at [341, 172] on button "Atrás" at bounding box center [341, 176] width 37 height 13
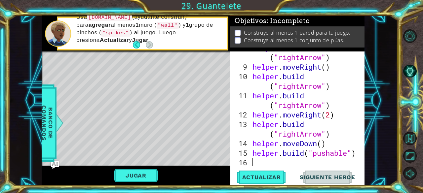
click at [309, 166] on div "helper . build ( "rightArrow" ) helper . moveRight ( ) helper . build ( "rightA…" at bounding box center [306, 115] width 110 height 144
click at [266, 176] on span "Actualizar" at bounding box center [262, 177] width 52 height 7
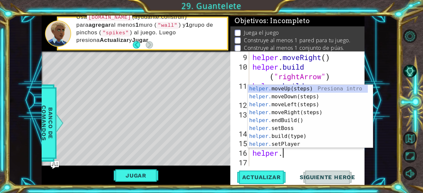
scroll to position [0, 1]
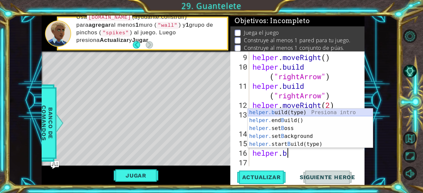
click at [304, 111] on div "helper.b uild(type) Presiona intro helper. end B uild() Presiona intro helper. …" at bounding box center [310, 137] width 125 height 56
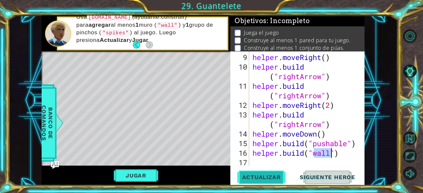
type textarea "[DOMAIN_NAME]("wall")"
click at [269, 180] on span "Actualizar" at bounding box center [262, 177] width 52 height 7
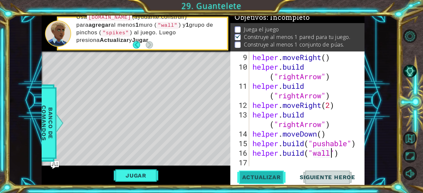
scroll to position [6, 0]
click at [279, 164] on div "helper . moveRight ( ) helper . build ( "rightArrow" ) helper . build ( "rightA…" at bounding box center [306, 120] width 110 height 134
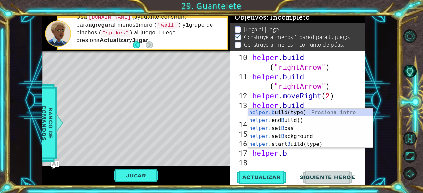
scroll to position [0, 1]
click at [298, 109] on div "helper.b uild(type) Presiona intro helper. end B uild() Presiona intro helper. …" at bounding box center [310, 137] width 125 height 56
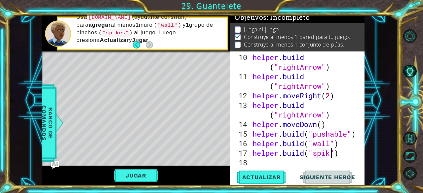
scroll to position [0, 4]
type textarea "[DOMAIN_NAME]("spikes")"
click at [264, 180] on span "Actualizar" at bounding box center [262, 177] width 52 height 7
click at [145, 180] on button "Jugar" at bounding box center [136, 176] width 45 height 13
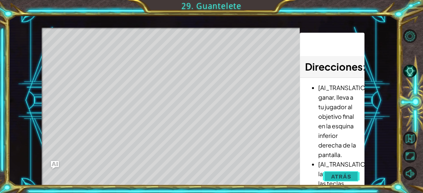
click at [352, 172] on button "Atrás" at bounding box center [341, 176] width 37 height 13
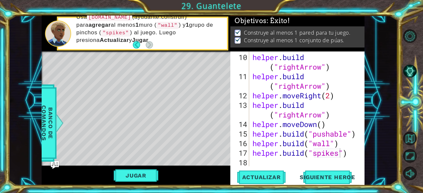
scroll to position [4, 0]
click at [346, 175] on button "Siguiente Heroe" at bounding box center [327, 178] width 69 height 14
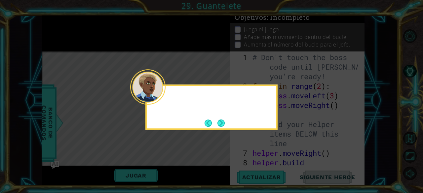
scroll to position [0, 0]
drag, startPoint x: 228, startPoint y: 119, endPoint x: 224, endPoint y: 121, distance: 4.9
click at [224, 121] on div "Ok. Finalmente es hora de trabajar en el jefe." at bounding box center [212, 104] width 130 height 36
click at [224, 121] on button "Next" at bounding box center [221, 123] width 7 height 7
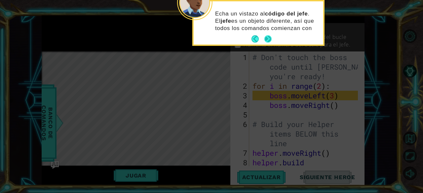
click at [265, 40] on button "Next" at bounding box center [267, 38] width 7 height 7
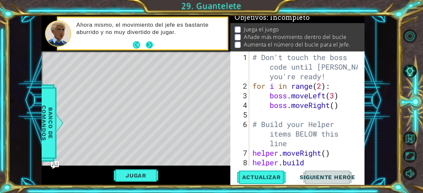
click at [149, 47] on button "Next" at bounding box center [149, 44] width 7 height 7
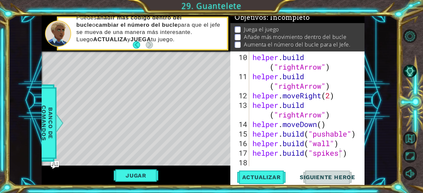
click at [297, 165] on div "helper . build ( "rightArrow" ) helper . build ( "rightArrow" ) helper . moveRi…" at bounding box center [306, 125] width 110 height 144
type textarea "h"
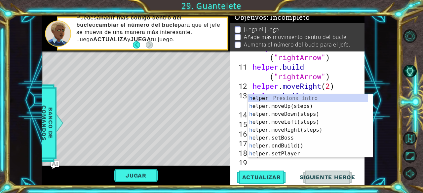
scroll to position [144, 0]
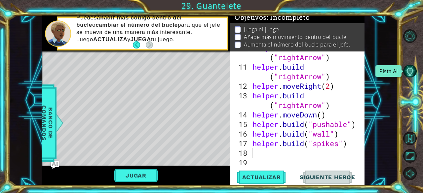
click at [413, 71] on button "Pista AI" at bounding box center [410, 71] width 14 height 14
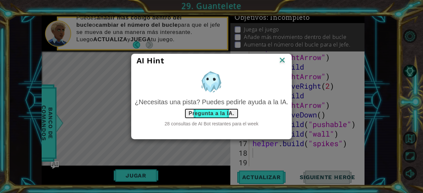
click at [219, 111] on button "Pregunta a la IA." at bounding box center [211, 113] width 54 height 11
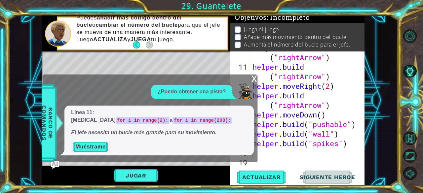
drag, startPoint x: 96, startPoint y: 142, endPoint x: 96, endPoint y: 146, distance: 4.0
click at [96, 146] on div "Línea 11: [MEDICAL_DATA] for i in range(2): a for i in range(200): El jefe nece…" at bounding box center [158, 131] width 189 height 50
click at [96, 146] on button "Muéstrame" at bounding box center [90, 147] width 39 height 11
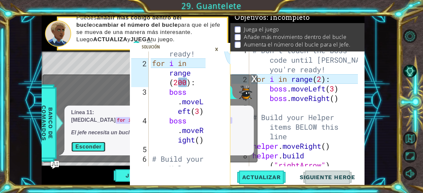
scroll to position [9, 0]
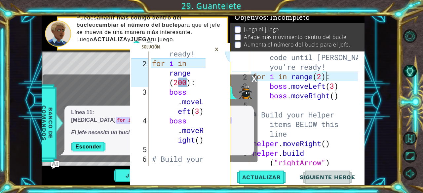
click at [325, 76] on div "# Don't touch the boss code until [PERSON_NAME] says you're ready! for i in ran…" at bounding box center [306, 124] width 110 height 163
click at [324, 76] on div "# Don't touch the boss code until [PERSON_NAME] says you're ready! for i in ran…" at bounding box center [306, 124] width 110 height 163
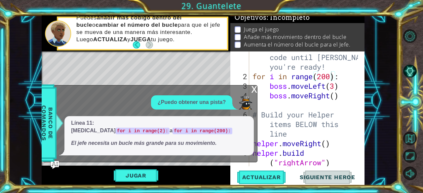
click at [256, 92] on div "x" at bounding box center [254, 89] width 6 height 7
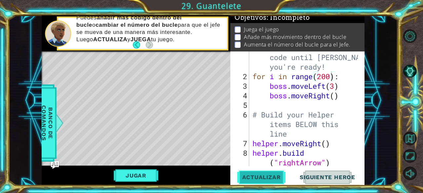
click at [262, 183] on button "Actualizar" at bounding box center [262, 178] width 52 height 14
click at [264, 179] on span "Actualizar" at bounding box center [262, 177] width 52 height 7
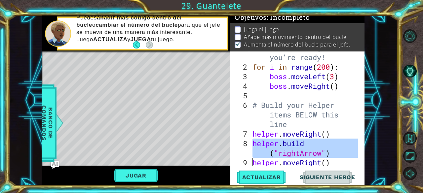
scroll to position [19, 0]
drag, startPoint x: 264, startPoint y: 179, endPoint x: 240, endPoint y: 158, distance: 31.6
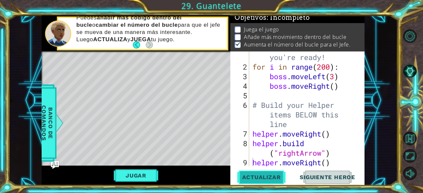
click at [263, 174] on span "Actualizar" at bounding box center [262, 177] width 52 height 7
click at [260, 172] on button "Actualizar" at bounding box center [262, 178] width 52 height 14
click at [333, 87] on div "# Don't touch the boss code until [PERSON_NAME] says you're ready! for i in ran…" at bounding box center [306, 114] width 110 height 163
click at [335, 87] on div "# Don't touch the boss code until [PERSON_NAME] says you're ready! for i in ran…" at bounding box center [306, 114] width 110 height 163
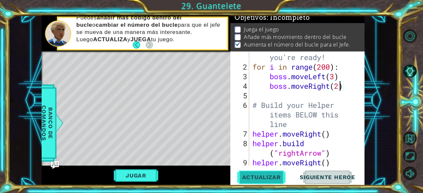
type textarea "boss.moveRight(2)"
click at [264, 172] on button "Actualizar" at bounding box center [262, 178] width 52 height 14
click at [126, 176] on button "Jugar" at bounding box center [136, 176] width 45 height 13
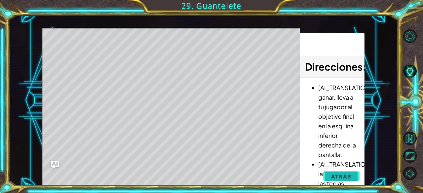
drag, startPoint x: 343, startPoint y: 184, endPoint x: 354, endPoint y: 171, distance: 17.0
click at [354, 171] on div "1 2 3 4 5 6 7 8 9 10 11 12 13 14 15 # Don't touch the boss code until [PERSON_N…" at bounding box center [203, 101] width 323 height 170
click at [353, 176] on button "Atrás" at bounding box center [341, 176] width 37 height 13
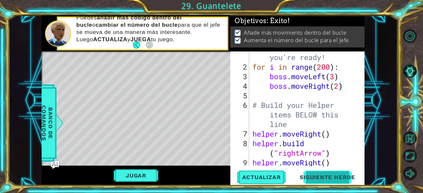
click at [325, 179] on span "Siguiente Heroe" at bounding box center [327, 177] width 69 height 7
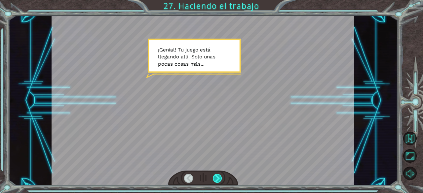
click at [222, 174] on div at bounding box center [217, 178] width 9 height 9
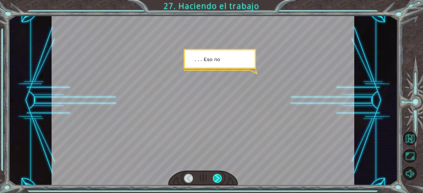
click at [222, 174] on div at bounding box center [217, 178] width 9 height 9
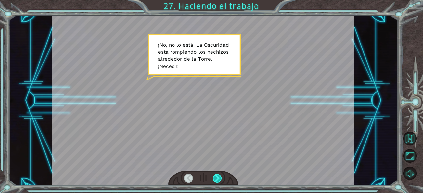
click at [222, 174] on div at bounding box center [217, 178] width 9 height 9
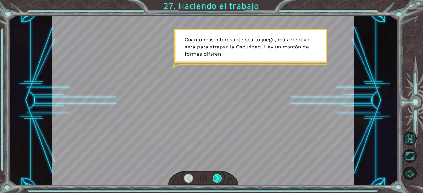
click at [222, 174] on div at bounding box center [217, 178] width 9 height 9
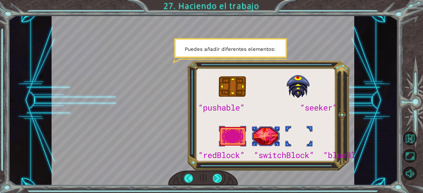
click at [222, 174] on div at bounding box center [217, 178] width 9 height 9
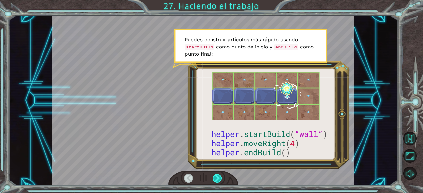
click at [222, 174] on div at bounding box center [217, 178] width 9 height 9
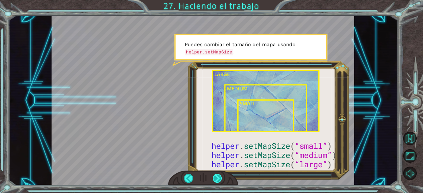
click at [222, 174] on div at bounding box center [217, 178] width 9 height 9
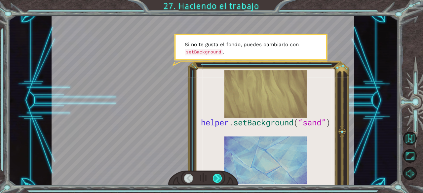
click at [222, 174] on div at bounding box center [217, 178] width 9 height 9
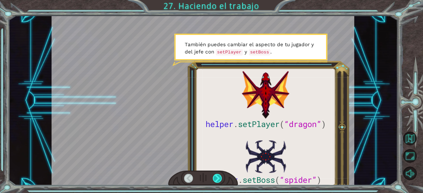
click at [222, 174] on div at bounding box center [217, 178] width 9 height 9
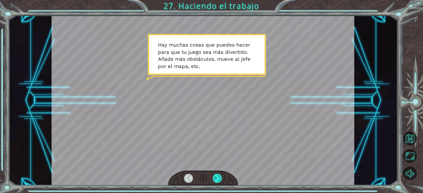
click at [222, 174] on div at bounding box center [217, 178] width 9 height 9
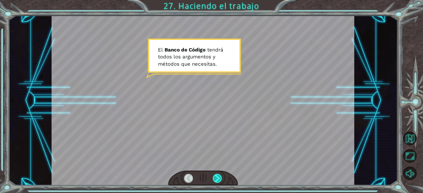
click at [222, 174] on div at bounding box center [217, 178] width 9 height 9
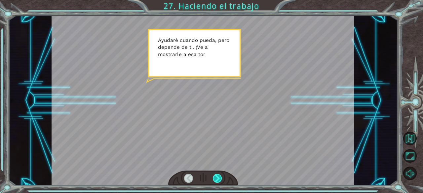
click at [222, 174] on div at bounding box center [217, 178] width 9 height 9
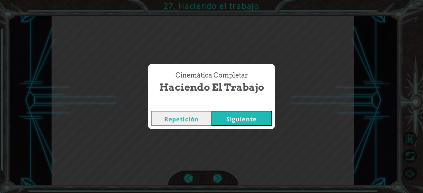
click at [244, 115] on button "Siguiente" at bounding box center [242, 118] width 60 height 15
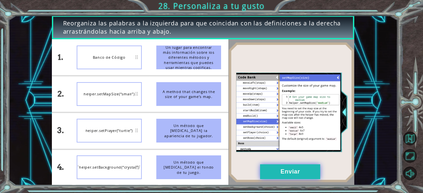
click at [299, 174] on button "Enviar" at bounding box center [290, 172] width 60 height 15
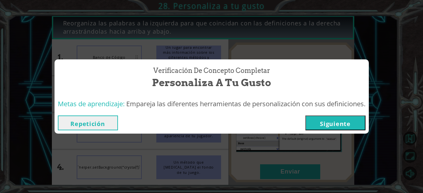
click at [342, 114] on div "Repetición [GEOGRAPHIC_DATA]" at bounding box center [212, 122] width 314 height 21
drag, startPoint x: 342, startPoint y: 114, endPoint x: 343, endPoint y: 128, distance: 13.6
click at [343, 128] on div "Repetición [GEOGRAPHIC_DATA]" at bounding box center [212, 122] width 314 height 21
click at [343, 128] on button "Siguiente" at bounding box center [335, 123] width 60 height 15
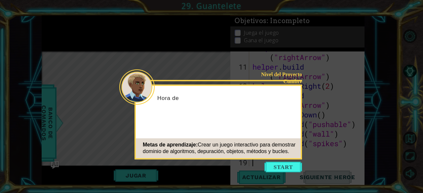
scroll to position [144, 0]
click at [282, 161] on icon at bounding box center [211, 96] width 423 height 193
click at [287, 170] on button "Start" at bounding box center [283, 167] width 38 height 11
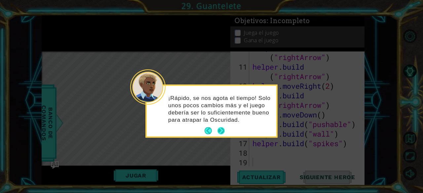
click at [220, 130] on button "Next" at bounding box center [221, 131] width 7 height 7
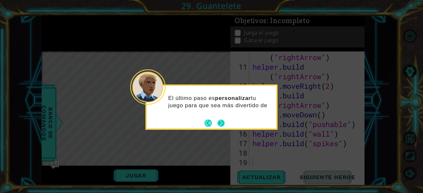
click at [222, 121] on button "Next" at bounding box center [221, 123] width 7 height 7
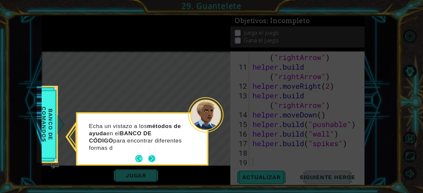
click at [151, 155] on button "Next" at bounding box center [151, 158] width 7 height 7
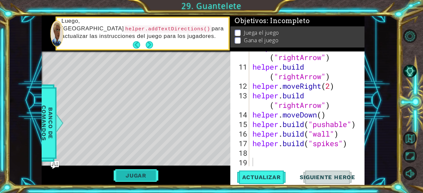
click at [149, 177] on button "Jugar" at bounding box center [136, 176] width 45 height 13
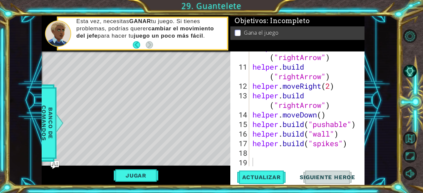
click at [280, 27] on div "Gana el juego" at bounding box center [297, 33] width 134 height 14
click at [306, 33] on li "Gana el juego" at bounding box center [298, 33] width 127 height 8
click at [277, 157] on div "helper . build ( "rightArrow" ) helper . build ( "rightArrow" ) helper . moveRi…" at bounding box center [306, 115] width 110 height 144
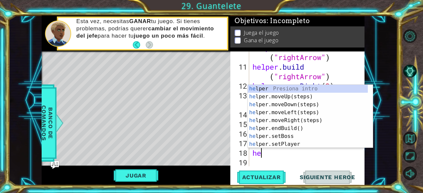
type textarea "hel"
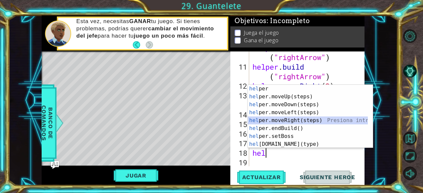
click at [300, 120] on div "hel per Presiona intro hel per.moveUp(steps) Presiona intro hel per.moveDown(st…" at bounding box center [308, 124] width 120 height 79
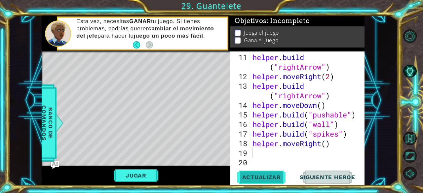
click at [277, 176] on span "Actualizar" at bounding box center [262, 177] width 52 height 7
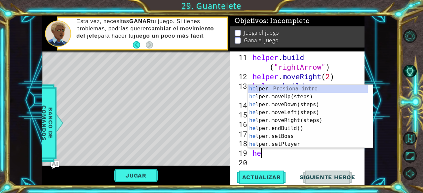
type textarea "hel"
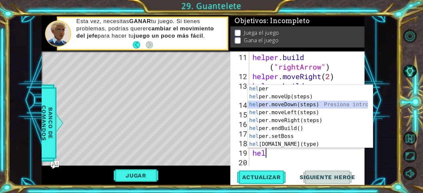
click at [299, 104] on div "hel per Presiona intro hel per.moveUp(steps) Presiona intro hel per.moveDown(st…" at bounding box center [308, 124] width 120 height 79
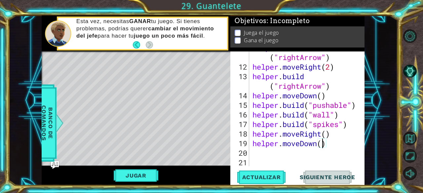
click at [323, 145] on div "helper . build ( "rightArrow" ) helper . moveRight ( 2 ) helper . build ( "righ…" at bounding box center [306, 115] width 110 height 144
type textarea "helper.moveDown(4)"
click at [304, 156] on div "helper . build ( "rightArrow" ) helper . moveRight ( 2 ) helper . build ( "righ…" at bounding box center [306, 115] width 110 height 144
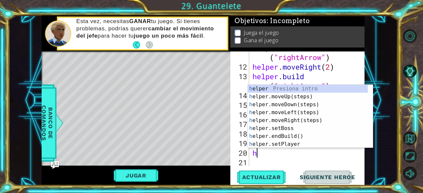
type textarea "he"
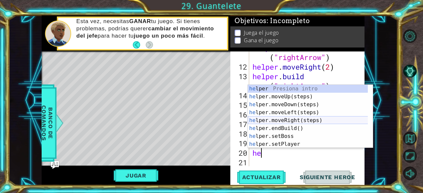
click at [304, 117] on div "he lper Presiona intro he lper.moveUp(steps) Presiona intro he lper.moveDown(st…" at bounding box center [308, 124] width 120 height 79
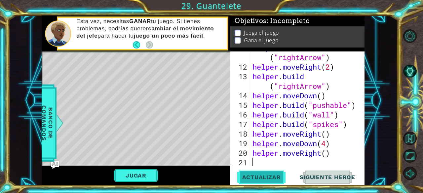
scroll to position [173, 0]
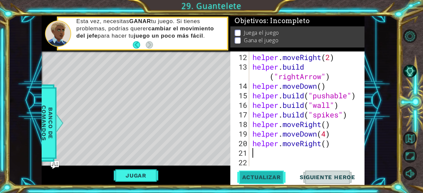
click at [265, 180] on span "Actualizar" at bounding box center [262, 177] width 52 height 7
click at [153, 174] on button "Jugar" at bounding box center [136, 176] width 45 height 13
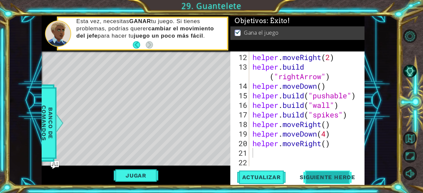
click at [327, 178] on span "Siguiente Heroe" at bounding box center [327, 177] width 69 height 7
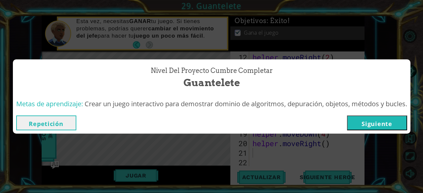
click at [391, 123] on button "Siguiente" at bounding box center [377, 123] width 60 height 15
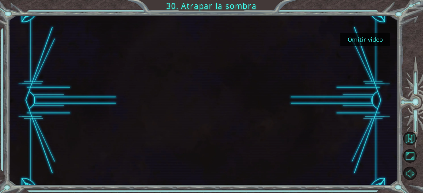
click at [366, 40] on button "Omitir video" at bounding box center [366, 39] width 50 height 13
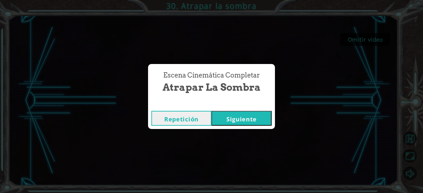
click at [252, 116] on button "Siguiente" at bounding box center [242, 118] width 60 height 15
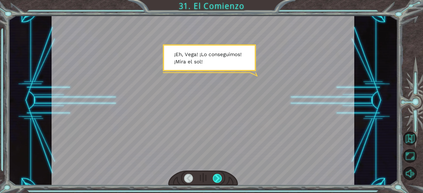
click at [215, 175] on div at bounding box center [217, 178] width 9 height 9
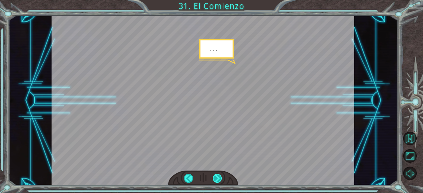
click at [215, 175] on div at bounding box center [217, 178] width 9 height 9
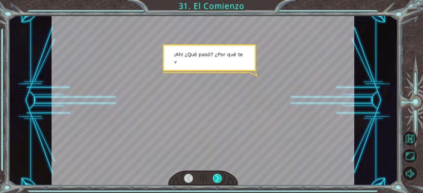
click at [215, 175] on div at bounding box center [217, 178] width 9 height 9
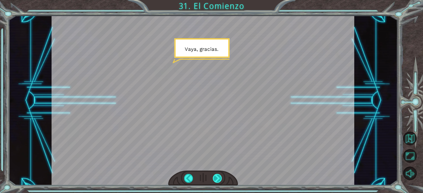
click at [215, 175] on div at bounding box center [217, 178] width 9 height 9
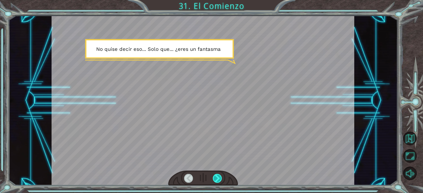
click at [215, 175] on div at bounding box center [217, 178] width 9 height 9
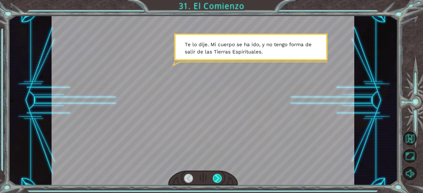
click at [215, 175] on div at bounding box center [217, 178] width 9 height 9
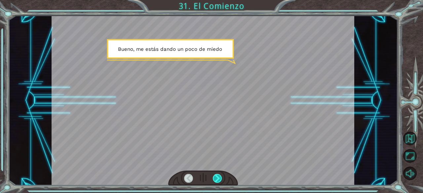
click at [215, 175] on div at bounding box center [217, 178] width 9 height 9
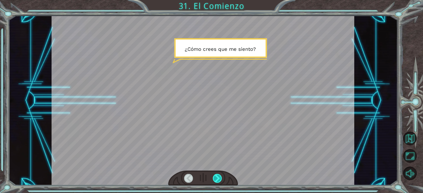
click at [215, 175] on div at bounding box center [217, 178] width 9 height 9
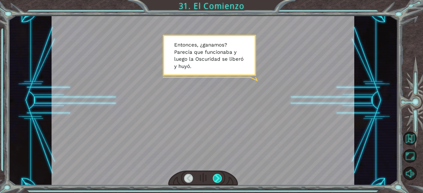
click at [215, 175] on div at bounding box center [217, 178] width 9 height 9
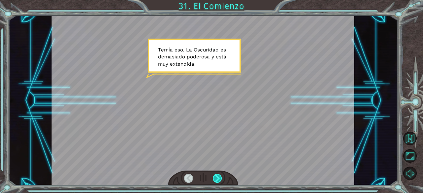
click at [215, 175] on div at bounding box center [217, 178] width 9 height 9
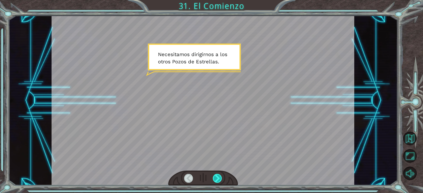
click at [215, 175] on div at bounding box center [217, 178] width 9 height 9
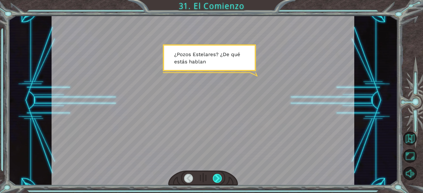
click at [215, 175] on div at bounding box center [217, 178] width 9 height 9
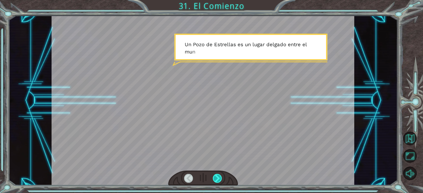
click at [215, 175] on div at bounding box center [217, 178] width 9 height 9
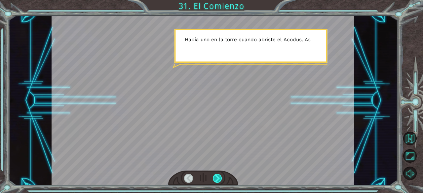
click at [215, 175] on div at bounding box center [217, 178] width 9 height 9
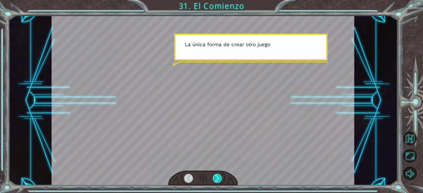
click at [215, 175] on div at bounding box center [217, 178] width 9 height 9
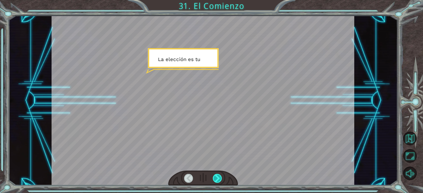
click at [215, 175] on div at bounding box center [217, 178] width 9 height 9
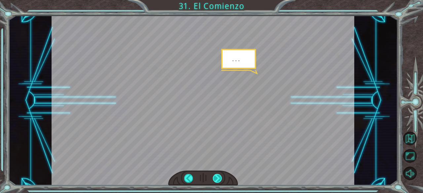
click at [215, 175] on div at bounding box center [217, 178] width 9 height 9
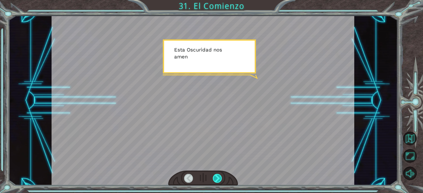
click at [215, 175] on div at bounding box center [217, 178] width 9 height 9
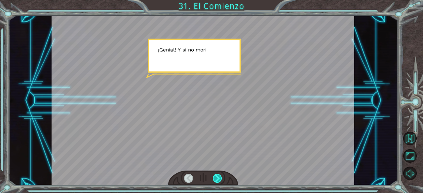
click at [215, 175] on div at bounding box center [217, 178] width 9 height 9
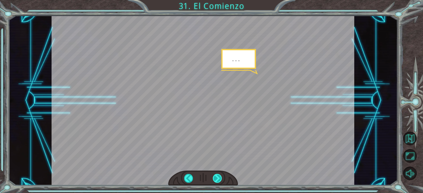
click at [215, 175] on div at bounding box center [217, 178] width 9 height 9
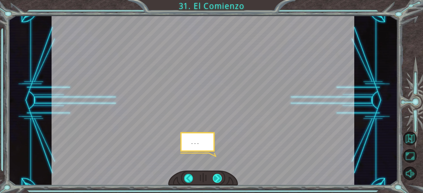
click at [215, 175] on div at bounding box center [217, 178] width 9 height 9
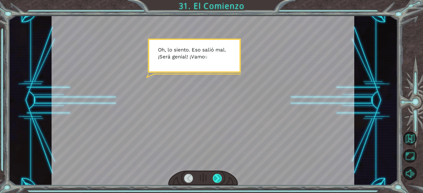
click at [215, 175] on div at bounding box center [217, 178] width 9 height 9
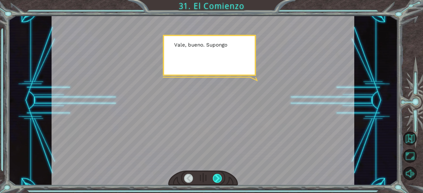
click at [215, 175] on div at bounding box center [217, 178] width 9 height 9
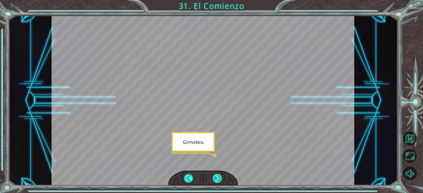
click at [215, 175] on div at bounding box center [217, 178] width 9 height 9
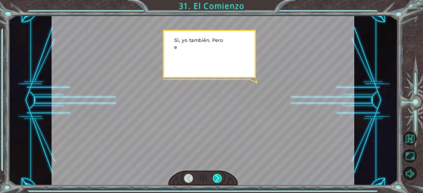
click at [215, 175] on div at bounding box center [217, 178] width 9 height 9
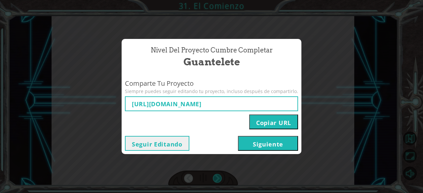
type input "[URL][DOMAIN_NAME]"
click at [267, 146] on button "Siguiente" at bounding box center [268, 143] width 60 height 15
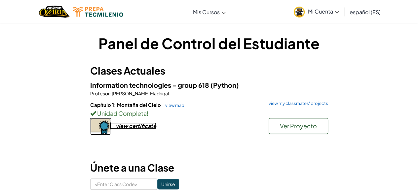
click at [149, 125] on div "view certificate" at bounding box center [136, 126] width 41 height 7
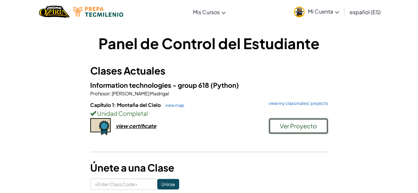
click at [322, 122] on button "Ver Proyecto" at bounding box center [299, 126] width 60 height 16
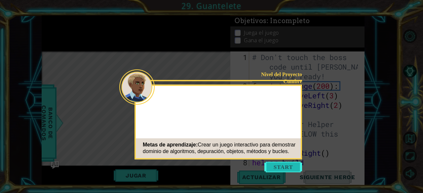
click at [286, 168] on button "Start" at bounding box center [283, 167] width 38 height 11
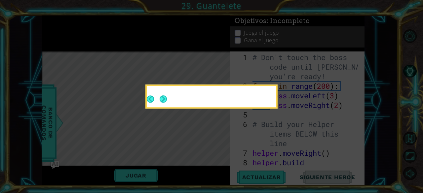
scroll to position [173, 0]
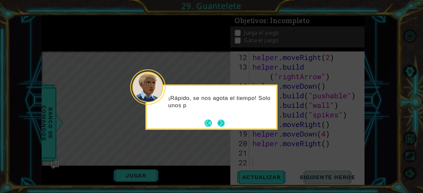
click at [224, 128] on div "¡Rápido, se nos agota el tiempo! Solo unos p" at bounding box center [211, 107] width 132 height 45
drag, startPoint x: 224, startPoint y: 128, endPoint x: 222, endPoint y: 121, distance: 7.9
click at [222, 121] on div "¡Rápido, se nos agota el tiempo! Solo unos pocos cambios más y e" at bounding box center [211, 107] width 132 height 45
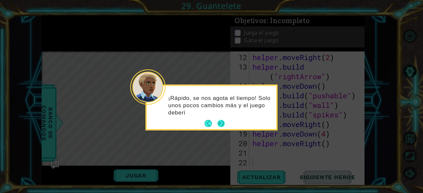
click at [222, 121] on button "Next" at bounding box center [221, 123] width 7 height 7
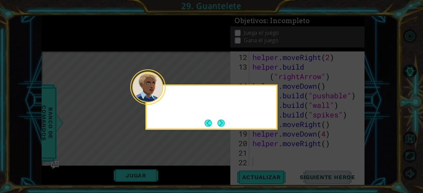
click at [222, 121] on button "Next" at bounding box center [221, 123] width 7 height 7
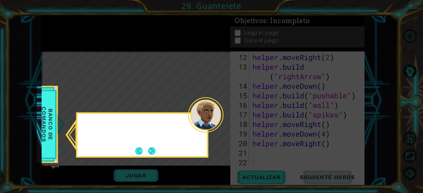
click at [222, 121] on div at bounding box center [205, 115] width 35 height 35
drag, startPoint x: 163, startPoint y: 150, endPoint x: 147, endPoint y: 151, distance: 15.9
click at [147, 151] on div "Echa un vistazo a los métodos" at bounding box center [142, 135] width 132 height 45
click at [147, 151] on footer at bounding box center [145, 151] width 20 height 10
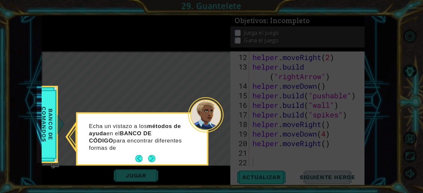
drag, startPoint x: 147, startPoint y: 151, endPoint x: 158, endPoint y: 148, distance: 11.2
click at [158, 148] on div "Echa un vistazo a los métodos de ayuda en el BANCO DE CÓDIGO para encontrar dif…" at bounding box center [142, 139] width 130 height 51
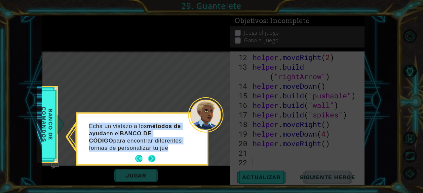
drag, startPoint x: 158, startPoint y: 148, endPoint x: 150, endPoint y: 155, distance: 9.8
click at [150, 155] on div "Echa un vistazo a los métodos de [PERSON_NAME] en el BANCO DE CÓDIGO para encon…" at bounding box center [142, 139] width 130 height 51
click at [150, 155] on button "Next" at bounding box center [151, 158] width 7 height 7
